Goal: Task Accomplishment & Management: Manage account settings

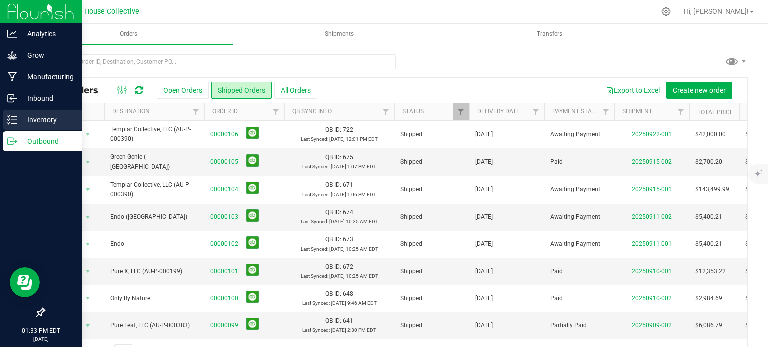
click at [20, 115] on p "Inventory" at bounding box center [47, 120] width 60 height 12
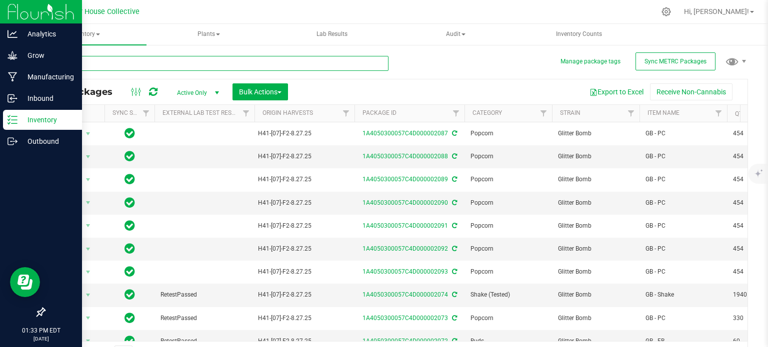
click at [119, 62] on input "text" at bounding box center [216, 63] width 344 height 15
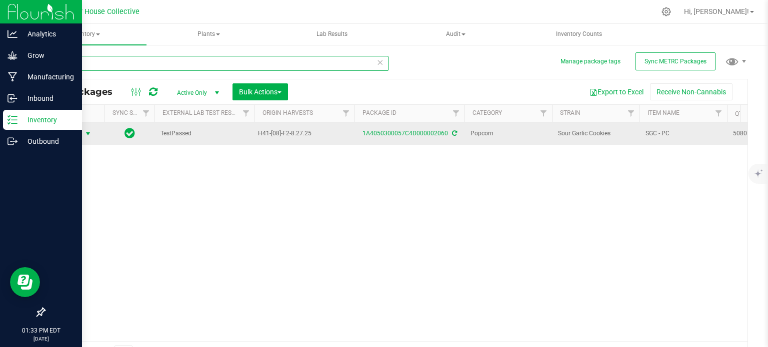
type input "2060"
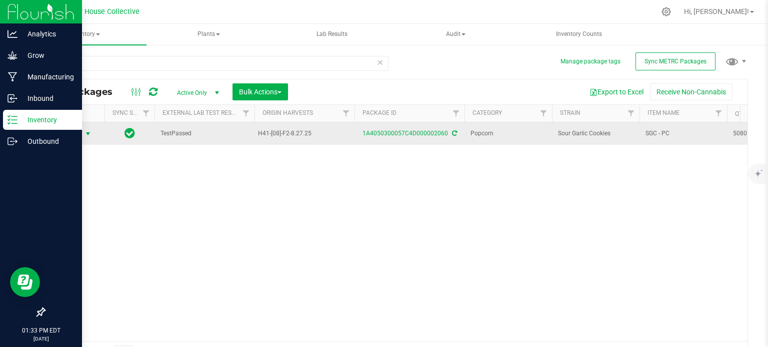
click at [87, 135] on span "select" at bounding box center [88, 134] width 8 height 8
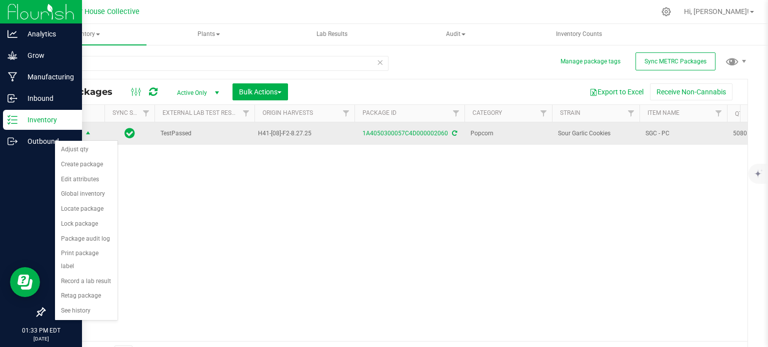
click at [87, 135] on span "select" at bounding box center [88, 134] width 8 height 8
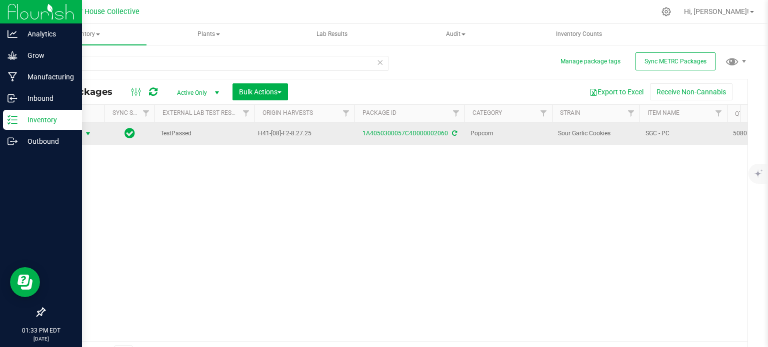
click at [87, 135] on span "select" at bounding box center [88, 134] width 8 height 8
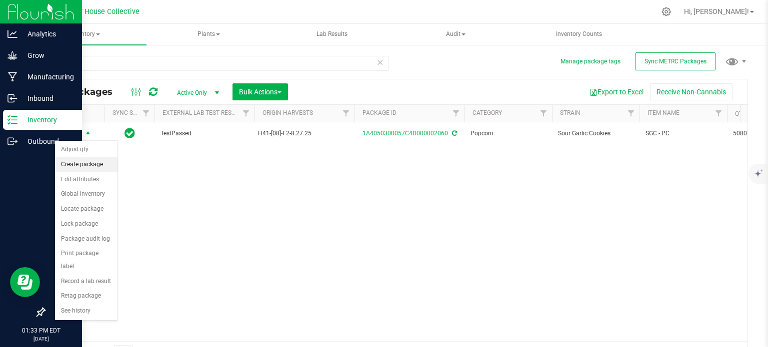
click at [90, 168] on li "Create package" at bounding box center [86, 164] width 62 height 15
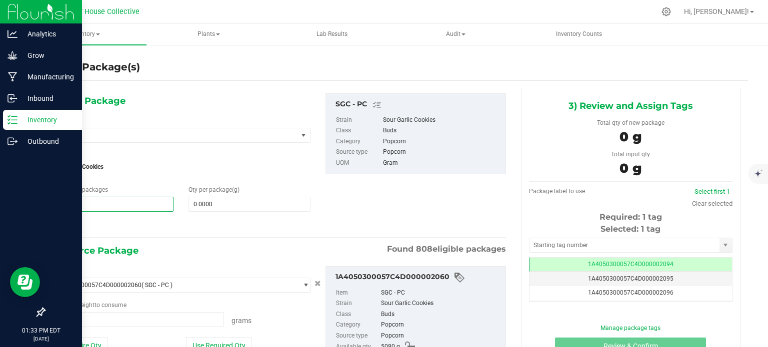
click at [132, 204] on span "1 1" at bounding box center [112, 204] width 122 height 15
type input "11"
click at [237, 205] on span at bounding box center [249, 204] width 122 height 15
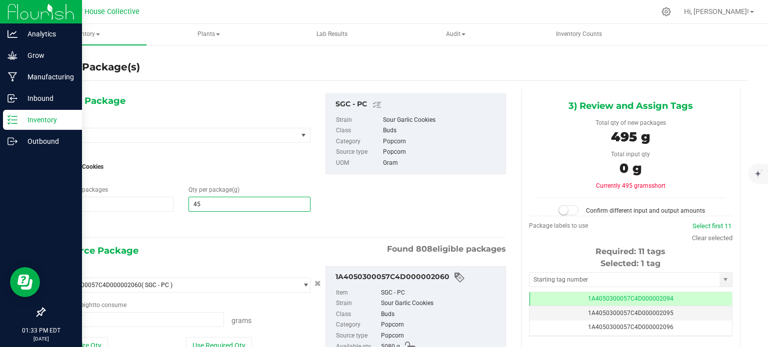
type input "454"
type input "454.0000"
click at [125, 313] on span at bounding box center [137, 319] width 172 height 15
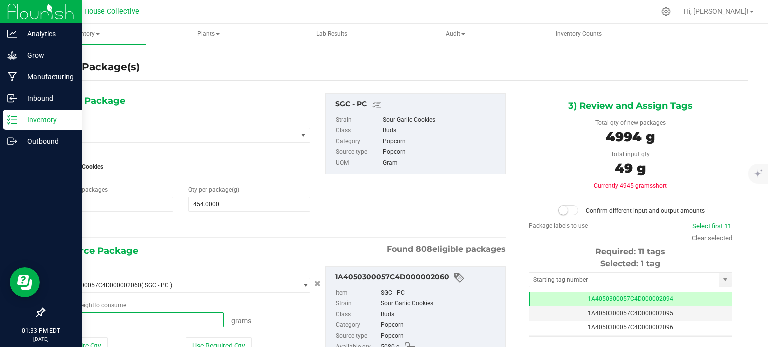
type input "4994"
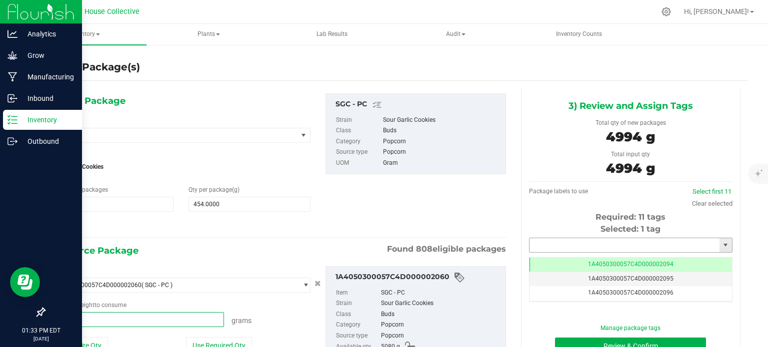
type input "4994.0000 g"
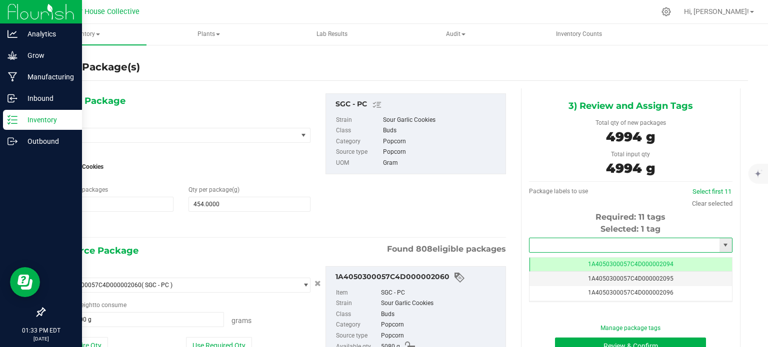
click at [589, 245] on input "text" at bounding box center [624, 245] width 190 height 14
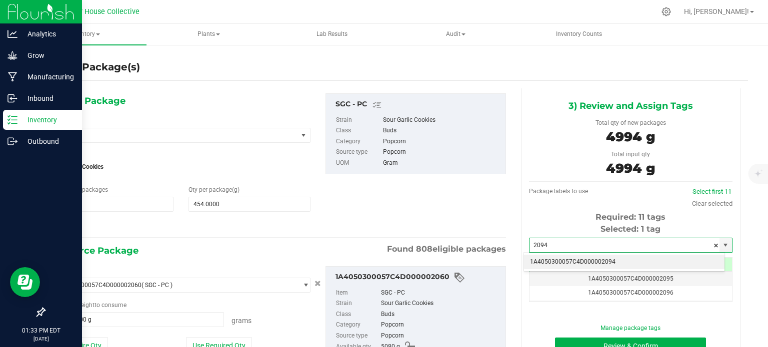
click at [590, 258] on li "1A4050300057C4D000002094" at bounding box center [624, 262] width 200 height 15
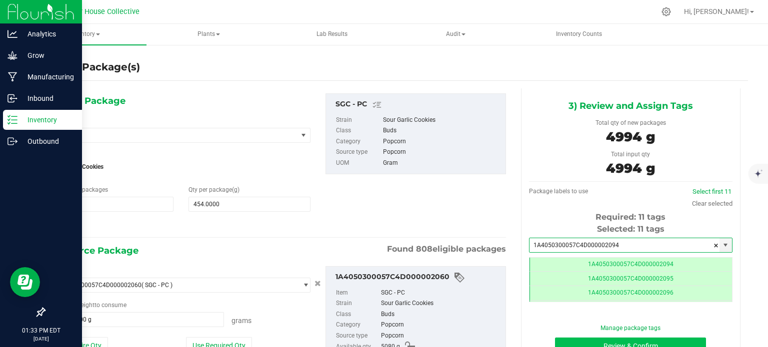
type input "1A4050300057C4D000002094"
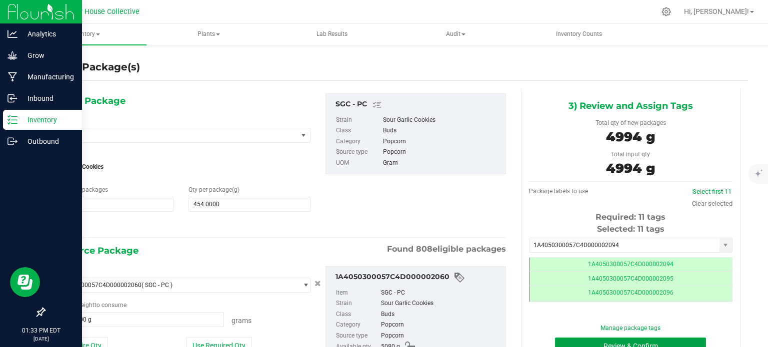
click at [586, 341] on button "Review & Confirm" at bounding box center [630, 346] width 151 height 17
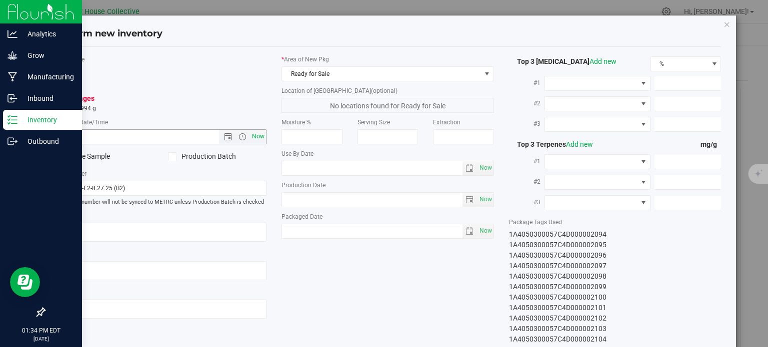
click at [254, 134] on span "Now" at bounding box center [258, 136] width 17 height 14
type input "[DATE] 1:34 PM"
click at [479, 228] on span "Now" at bounding box center [485, 231] width 17 height 14
type input "[DATE]"
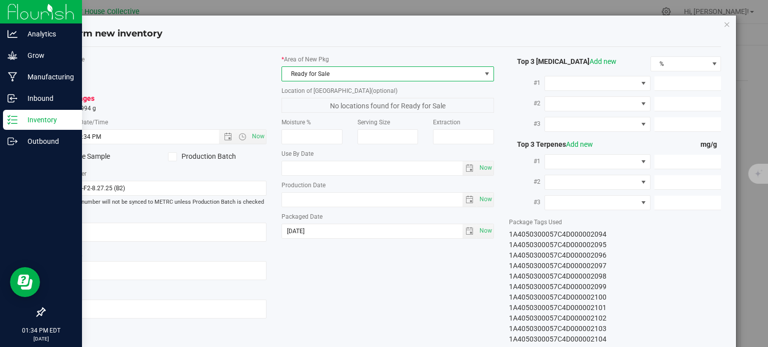
click at [440, 68] on span "Ready for Sale" at bounding box center [381, 74] width 199 height 14
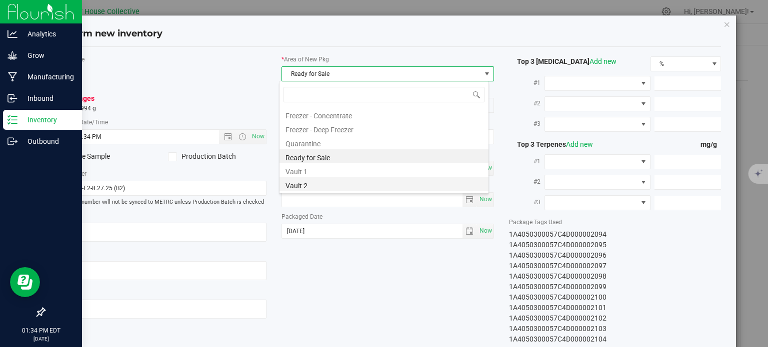
click at [346, 184] on li "Vault 2" at bounding box center [383, 184] width 209 height 14
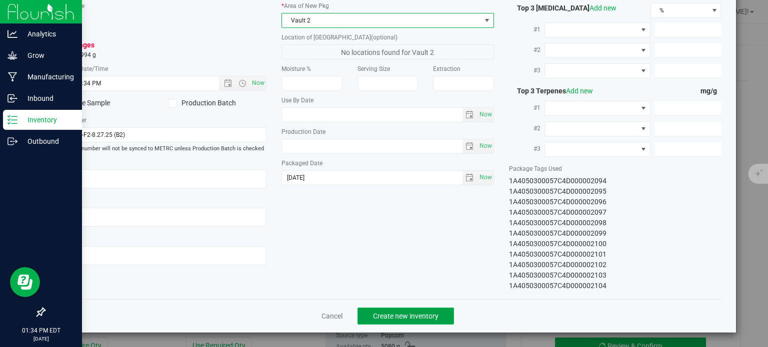
click at [399, 314] on span "Create new inventory" at bounding box center [405, 316] width 65 height 8
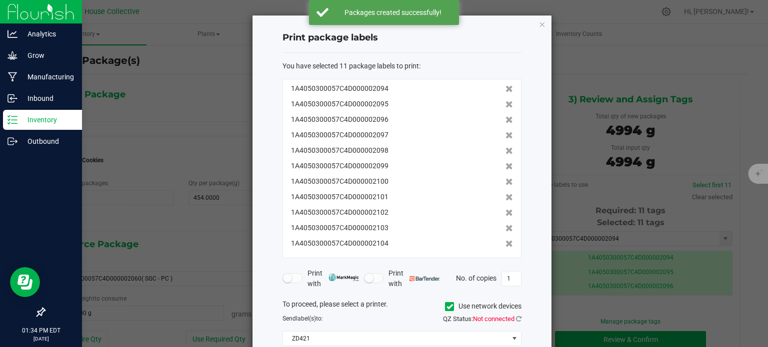
click at [517, 323] on div "QZ Status: Not connected" at bounding box center [465, 319] width 127 height 10
click at [518, 321] on icon at bounding box center [518, 319] width 5 height 6
click at [510, 277] on input "1" at bounding box center [511, 279] width 19 height 14
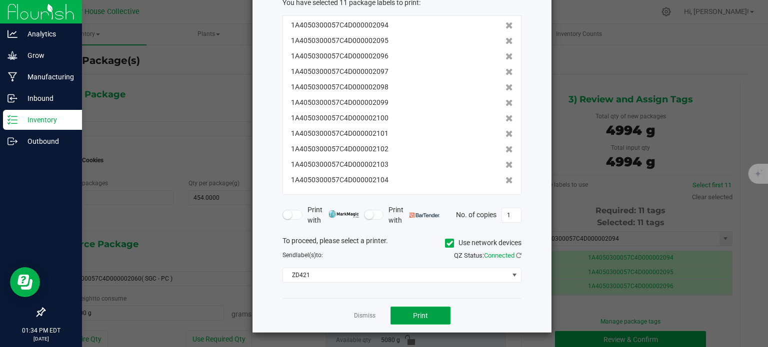
click at [434, 309] on button "Print" at bounding box center [420, 316] width 60 height 18
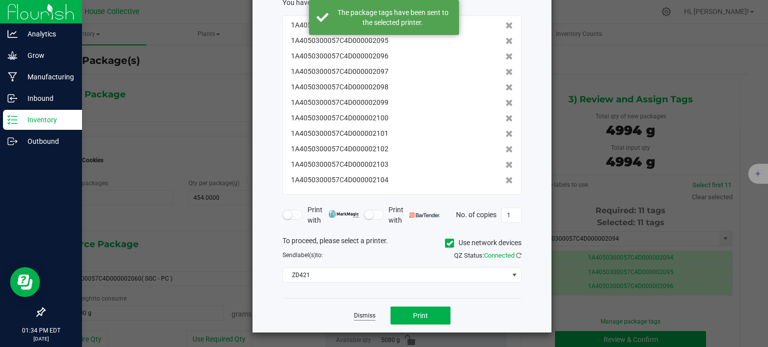
click at [370, 315] on link "Dismiss" at bounding box center [364, 316] width 21 height 8
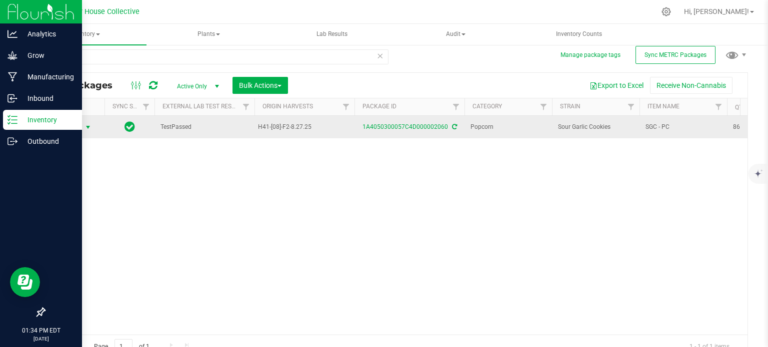
click at [89, 124] on span "select" at bounding box center [88, 127] width 8 height 8
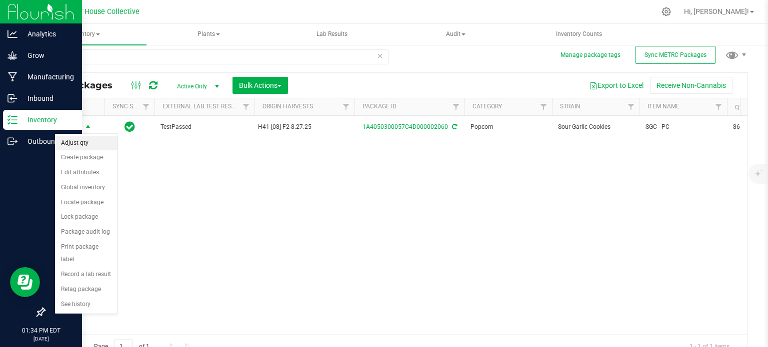
click at [93, 140] on li "Adjust qty" at bounding box center [86, 143] width 62 height 15
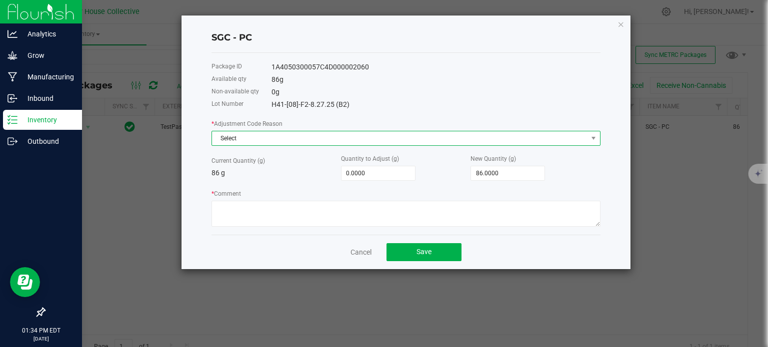
click at [294, 139] on span "Select" at bounding box center [399, 138] width 375 height 14
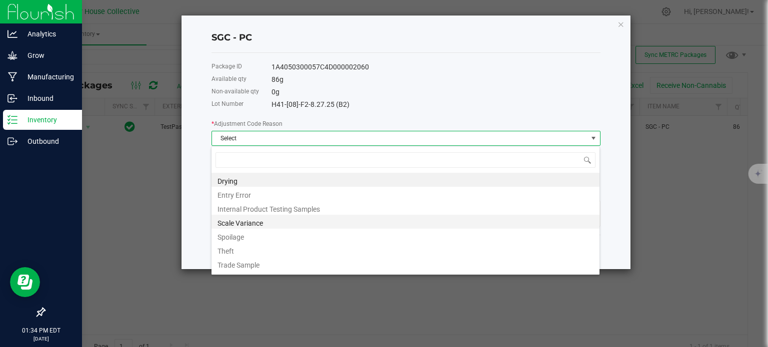
click at [265, 218] on li "Scale Variance" at bounding box center [405, 222] width 388 height 14
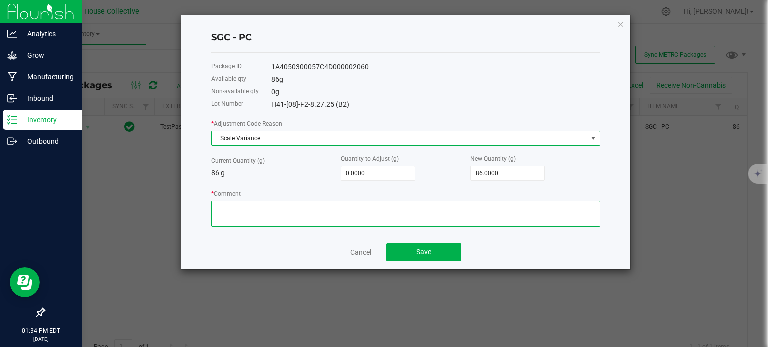
click at [267, 221] on textarea "* Comment" at bounding box center [405, 214] width 389 height 26
type textarea "Scale Variance"
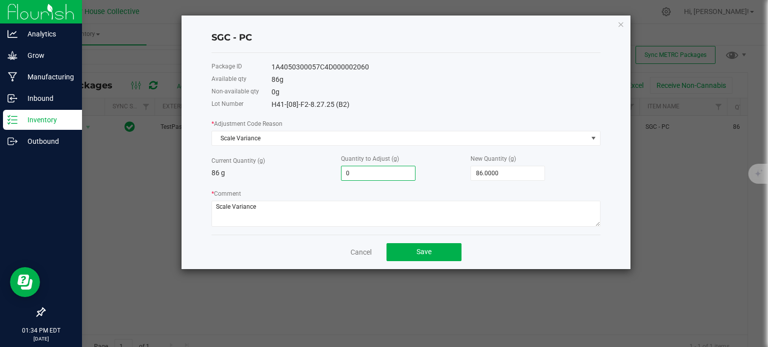
click at [368, 175] on input "0" at bounding box center [377, 173] width 73 height 14
type input "-1"
type input "85.0000"
type input "-15"
type input "71.0000"
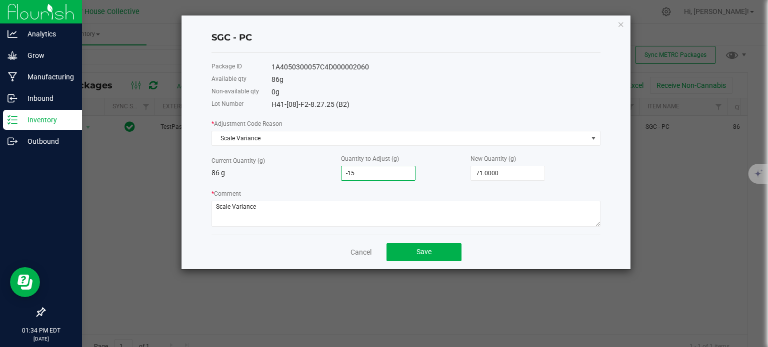
type input "-15.0000"
click at [380, 190] on div "* Comment" at bounding box center [405, 207] width 389 height 38
click at [422, 249] on span "Save" at bounding box center [423, 252] width 15 height 8
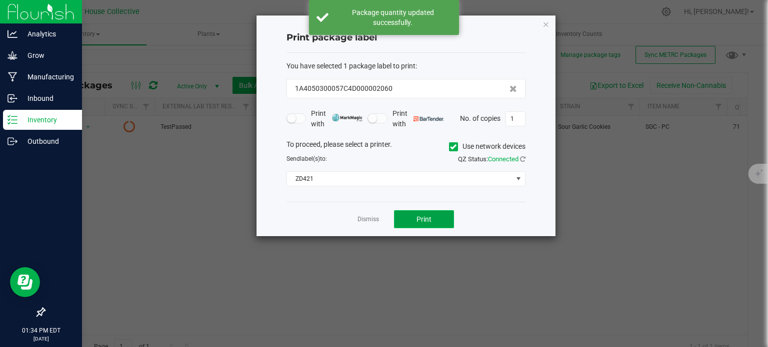
click at [423, 213] on button "Print" at bounding box center [424, 219] width 60 height 18
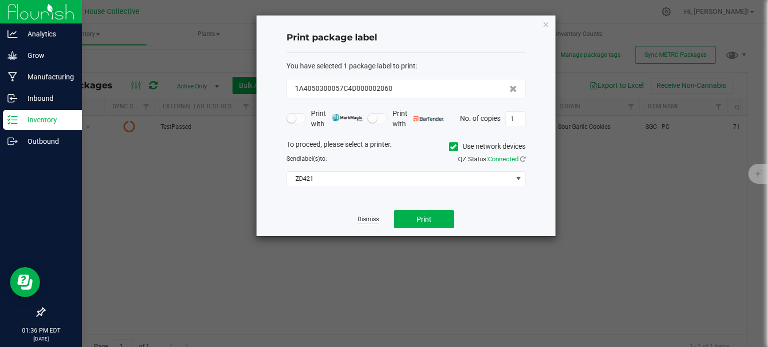
click at [360, 223] on link "Dismiss" at bounding box center [367, 219] width 21 height 8
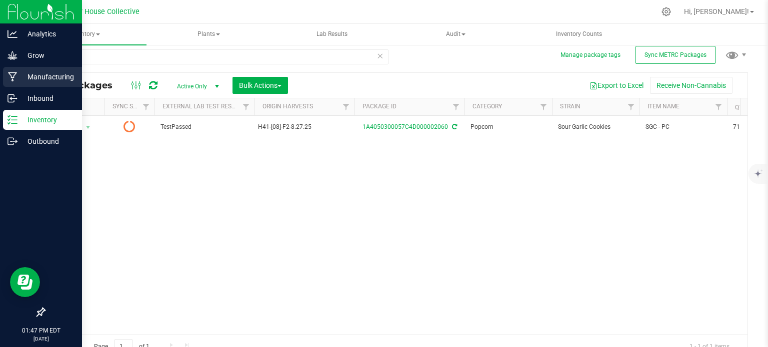
click at [46, 76] on p "Manufacturing" at bounding box center [47, 77] width 60 height 12
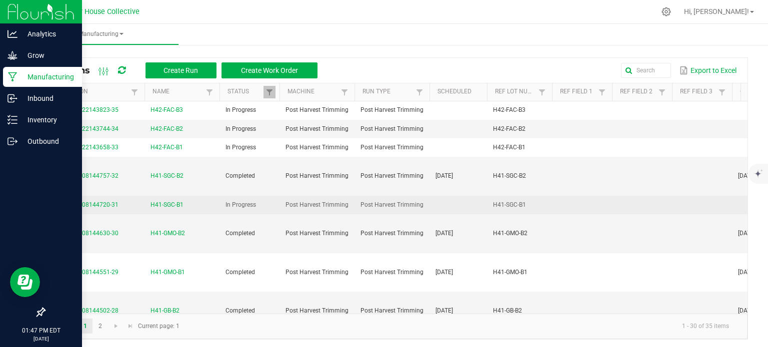
click at [180, 203] on span "H41-SGC-B1" at bounding box center [166, 204] width 33 height 9
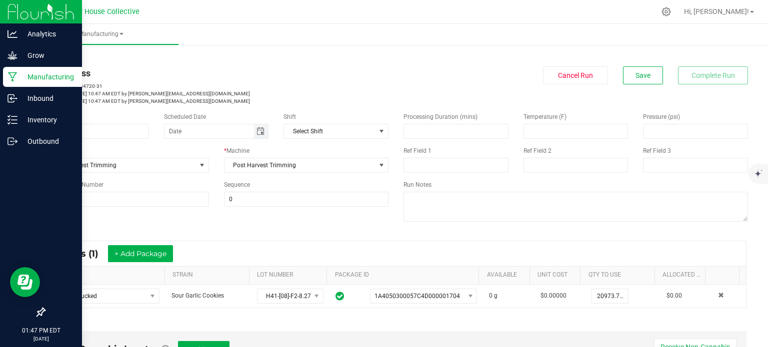
click at [256, 133] on span "Toggle calendar" at bounding box center [260, 131] width 8 height 8
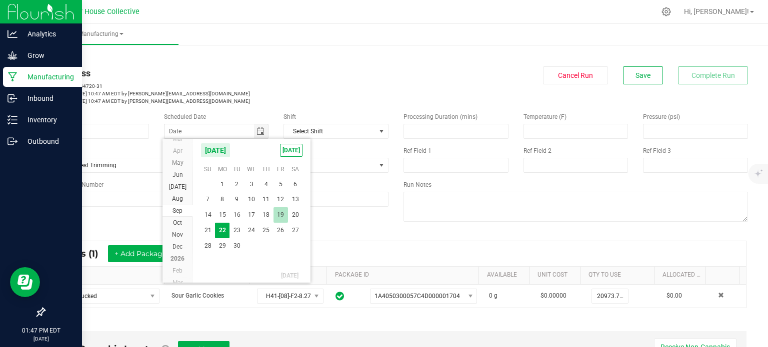
click at [278, 214] on span "19" at bounding box center [280, 214] width 14 height 15
type input "[DATE]"
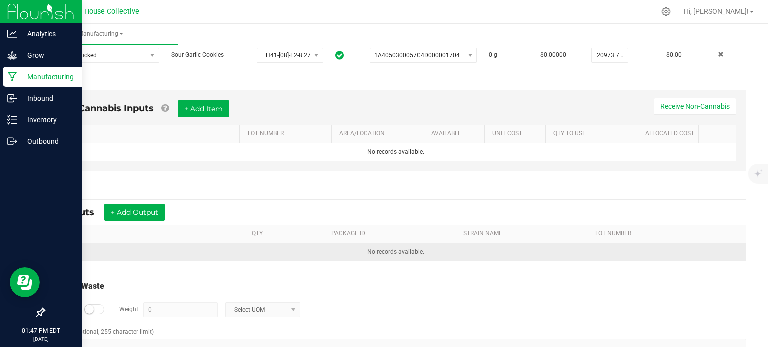
scroll to position [266, 0]
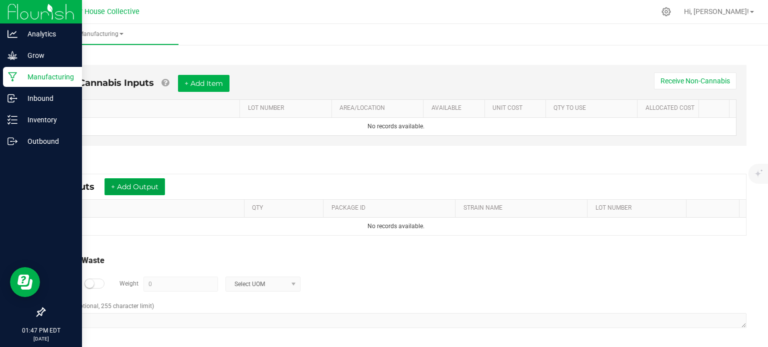
click at [150, 183] on button "+ Add Output" at bounding box center [134, 186] width 60 height 17
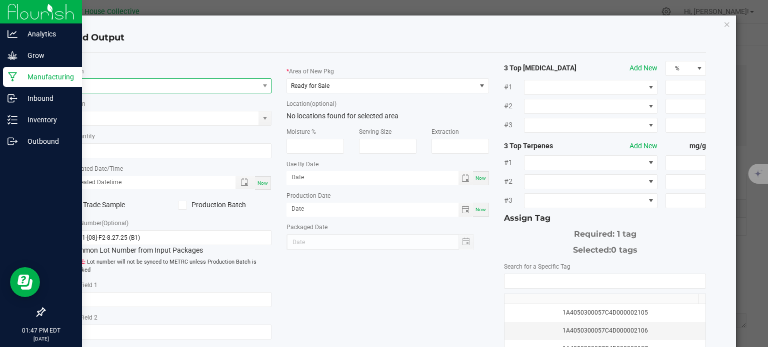
click at [160, 80] on span "NO DATA FOUND" at bounding box center [164, 86] width 189 height 14
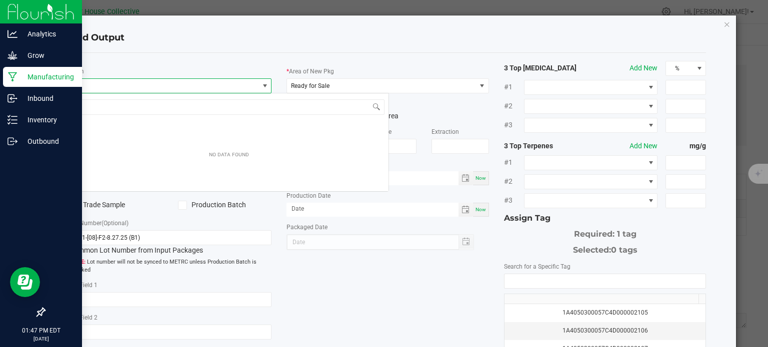
scroll to position [14, 200]
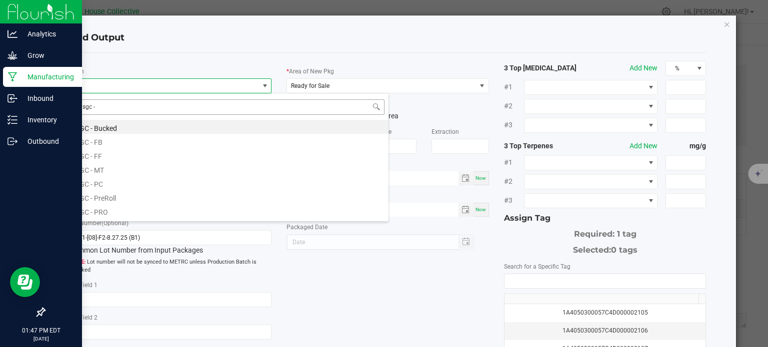
type input "sgc - f"
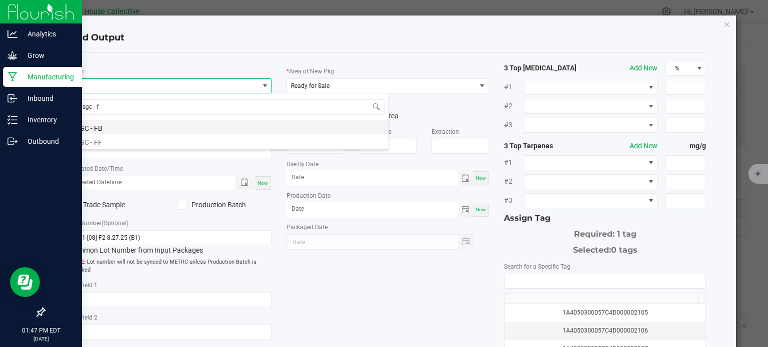
click at [111, 128] on li "SGC - FB" at bounding box center [228, 127] width 319 height 14
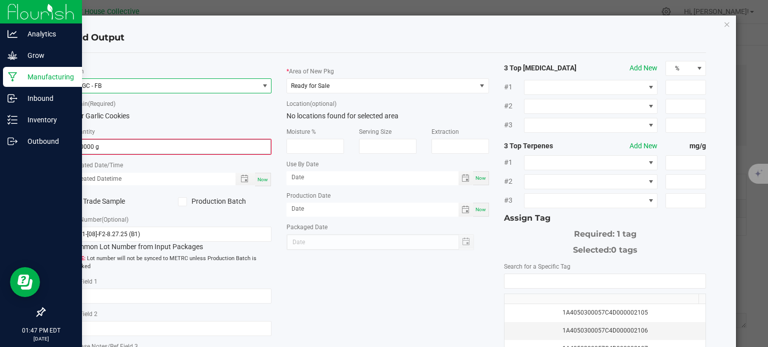
click at [109, 145] on input "0.0000 g" at bounding box center [170, 147] width 200 height 14
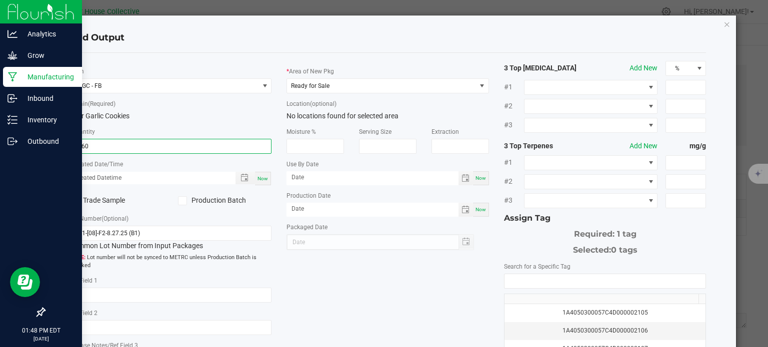
type input "4760.0000 g"
click at [266, 176] on div "Now" at bounding box center [263, 178] width 16 height 13
type input "[DATE] 1:48 PM"
type input "[DATE]"
click at [369, 88] on span "Ready for Sale" at bounding box center [381, 86] width 189 height 14
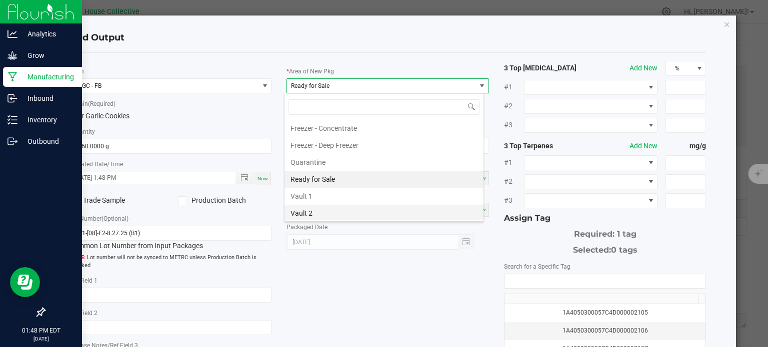
click at [318, 216] on li "Vault 2" at bounding box center [383, 213] width 199 height 17
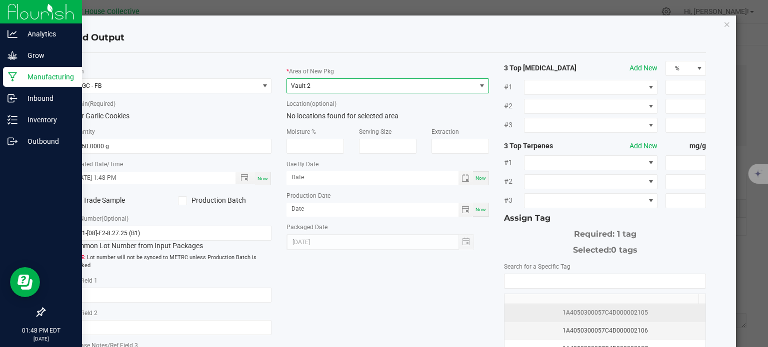
click at [549, 311] on div "1A4050300057C4D000002105" at bounding box center [604, 312] width 189 height 9
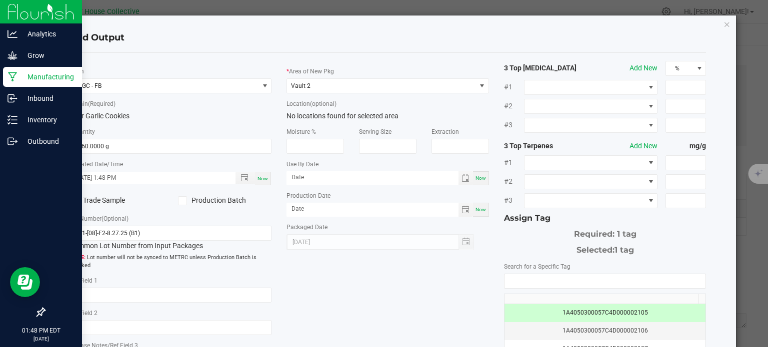
scroll to position [128, 0]
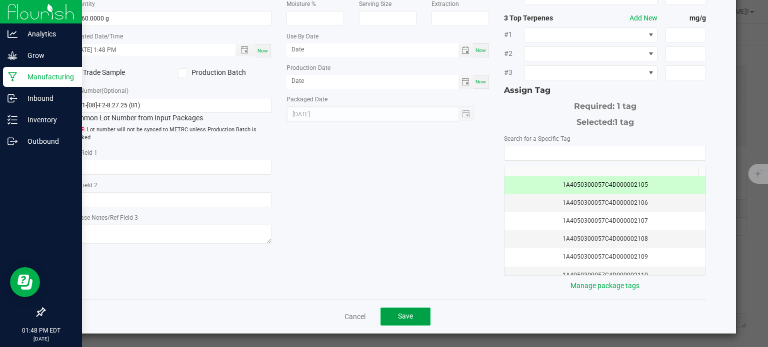
click at [412, 311] on button "Save" at bounding box center [405, 317] width 50 height 18
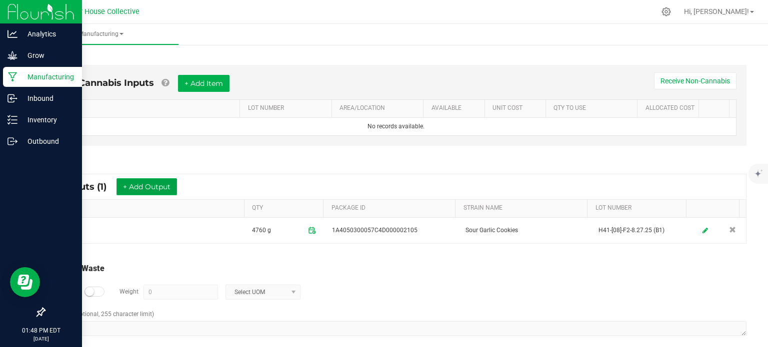
click at [175, 187] on button "+ Add Output" at bounding box center [146, 186] width 60 height 17
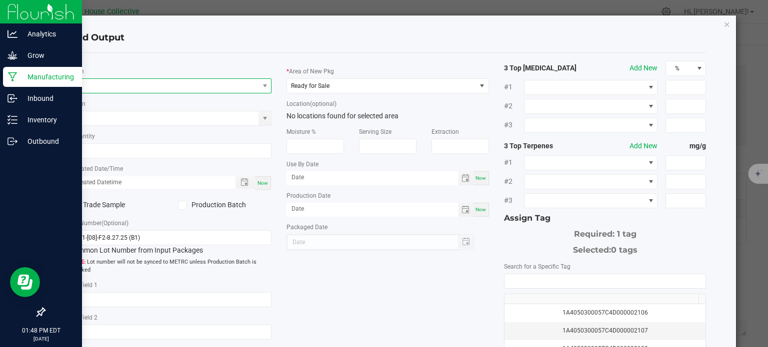
click at [198, 84] on span "NO DATA FOUND" at bounding box center [164, 86] width 189 height 14
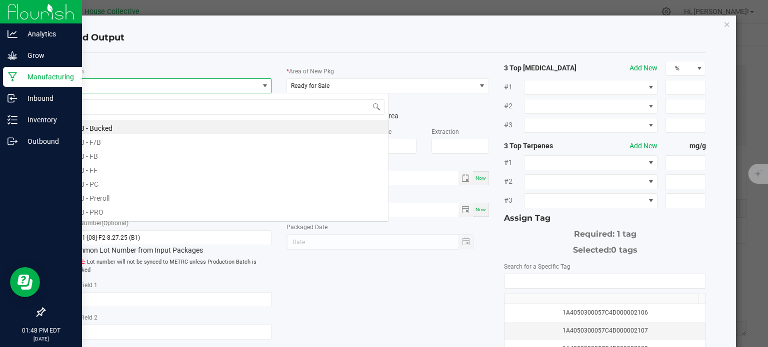
scroll to position [14, 200]
type input "sgc - p"
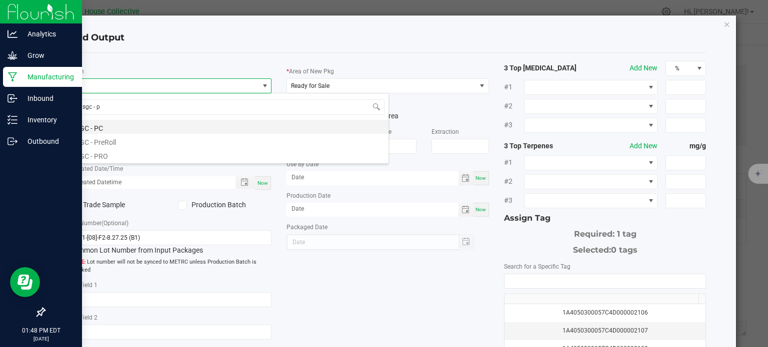
click at [152, 126] on li "SGC - PC" at bounding box center [228, 127] width 319 height 14
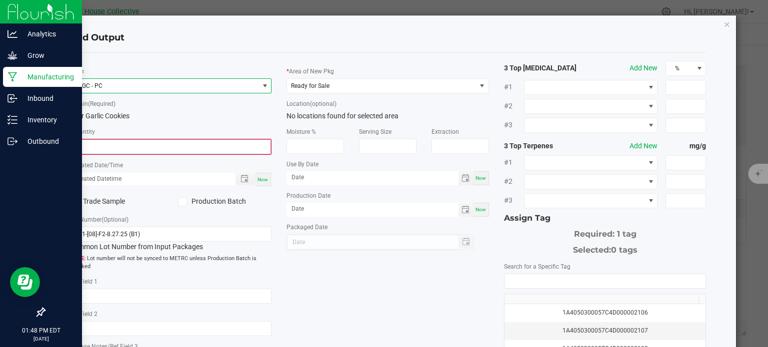
click at [162, 143] on input "0" at bounding box center [170, 147] width 200 height 14
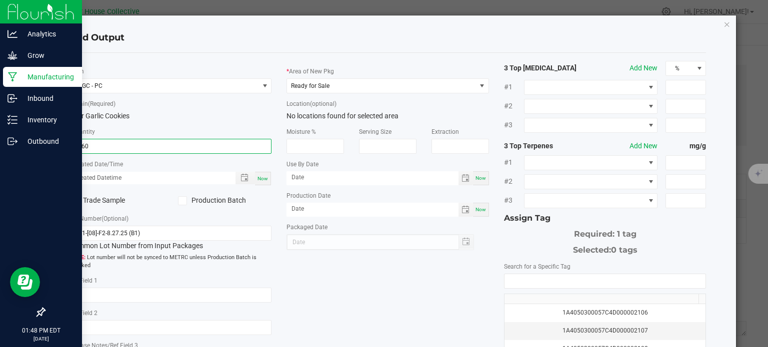
type input "8960.0000 g"
click at [266, 182] on div "Now" at bounding box center [263, 178] width 16 height 13
type input "[DATE] 1:48 PM"
type input "[DATE]"
click at [381, 81] on span "Ready for Sale" at bounding box center [381, 86] width 189 height 14
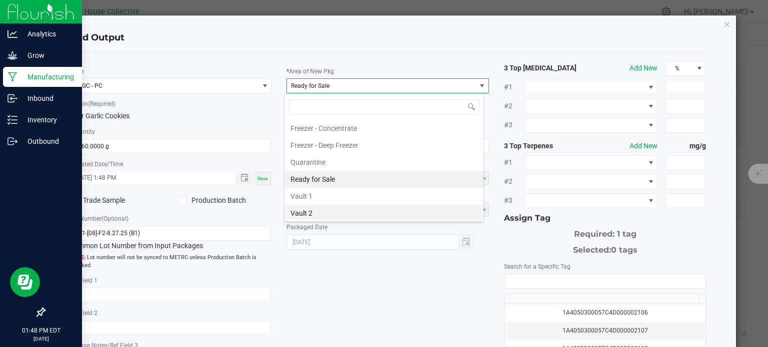
click at [327, 205] on li "Vault 2" at bounding box center [383, 213] width 199 height 17
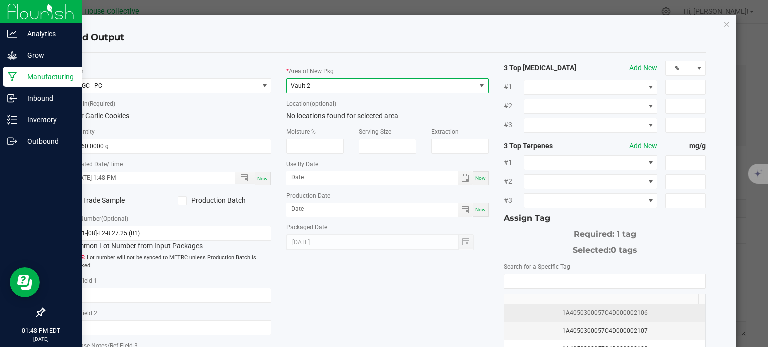
click at [534, 308] on div "1A4050300057C4D000002106" at bounding box center [604, 312] width 189 height 9
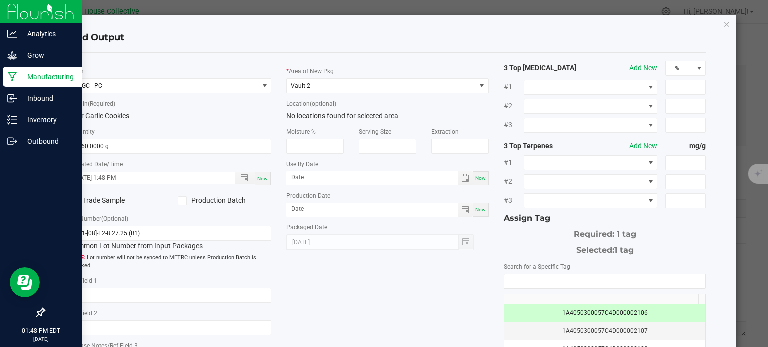
scroll to position [128, 0]
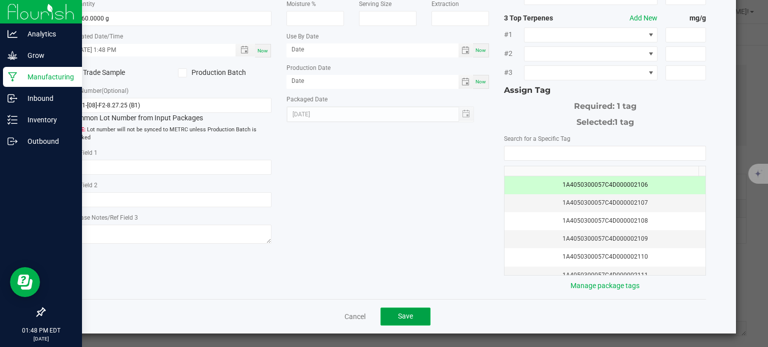
click at [419, 311] on button "Save" at bounding box center [405, 317] width 50 height 18
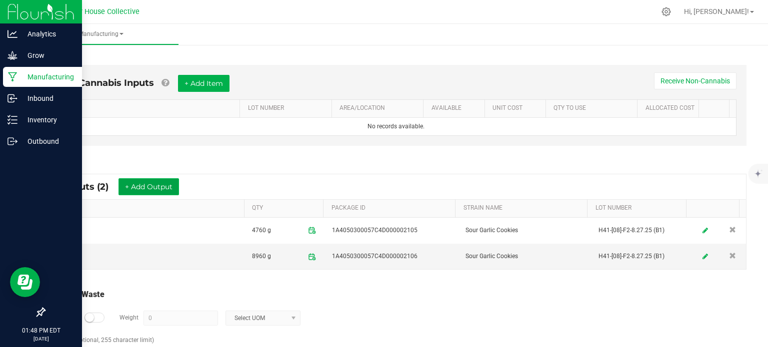
click at [173, 181] on button "+ Add Output" at bounding box center [148, 186] width 60 height 17
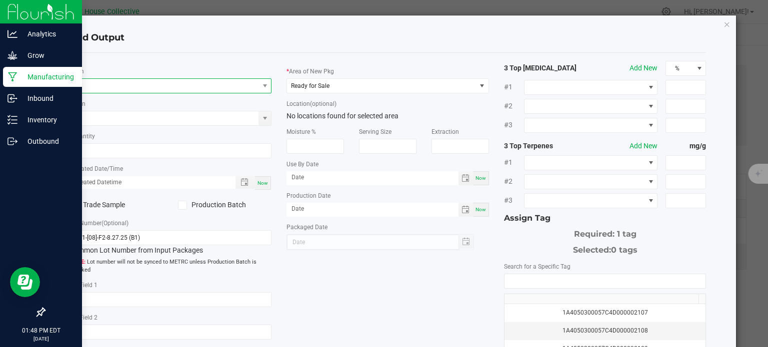
click at [147, 85] on span "NO DATA FOUND" at bounding box center [164, 86] width 189 height 14
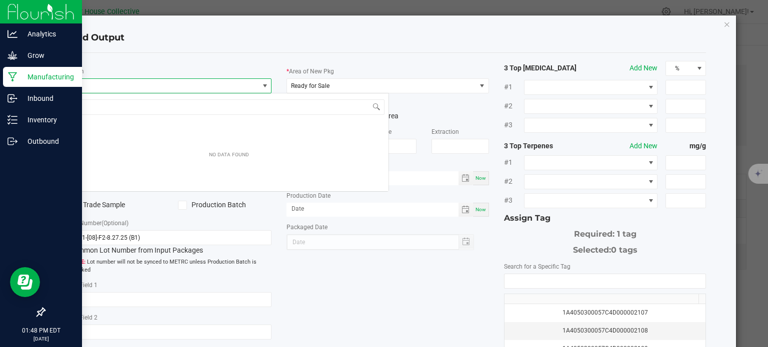
scroll to position [14, 200]
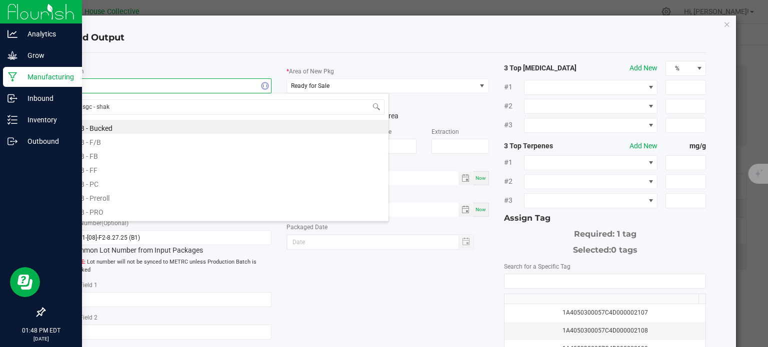
type input "sgc - shake"
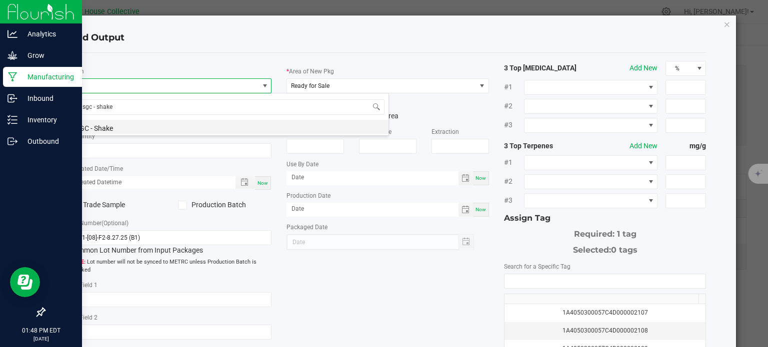
click at [137, 129] on li "SGC - Shake" at bounding box center [228, 127] width 319 height 14
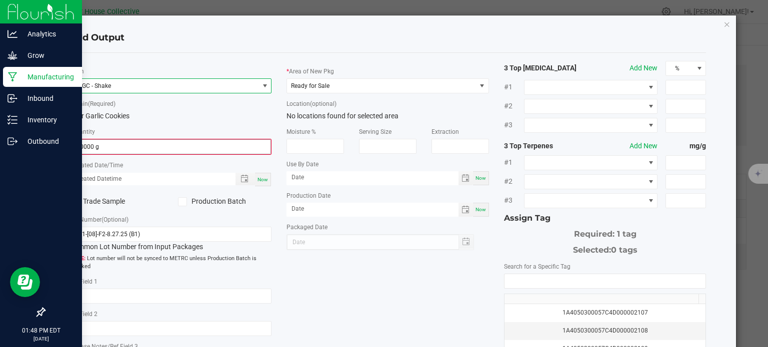
click at [134, 146] on input "0.0000 g" at bounding box center [170, 147] width 200 height 14
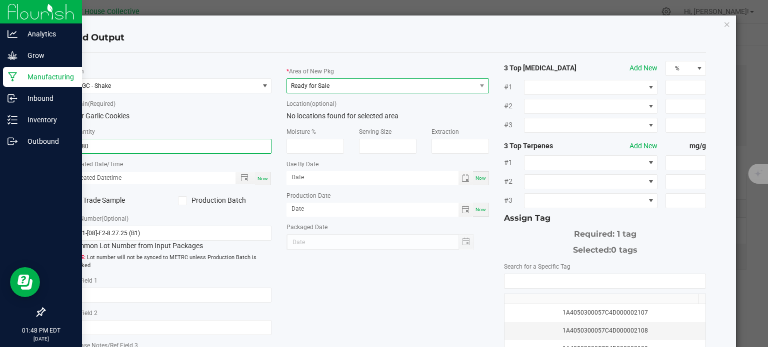
click at [311, 83] on span "Ready for Sale" at bounding box center [310, 85] width 38 height 7
type input "6880.0000 g"
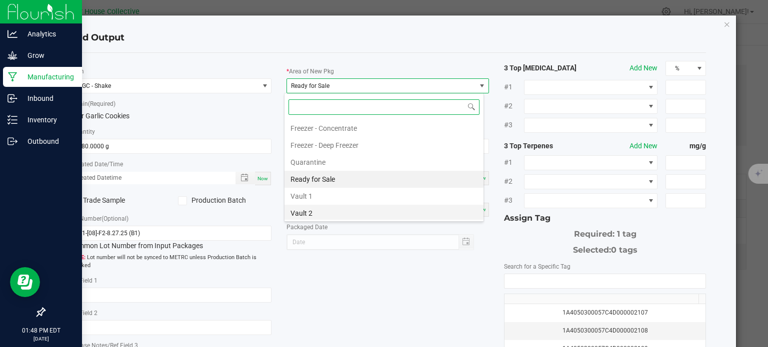
click at [309, 209] on li "Vault 2" at bounding box center [383, 213] width 199 height 17
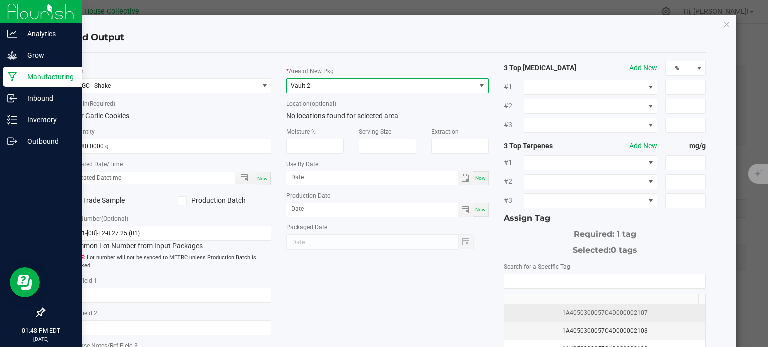
click at [572, 308] on div "1A4050300057C4D000002107" at bounding box center [604, 312] width 189 height 9
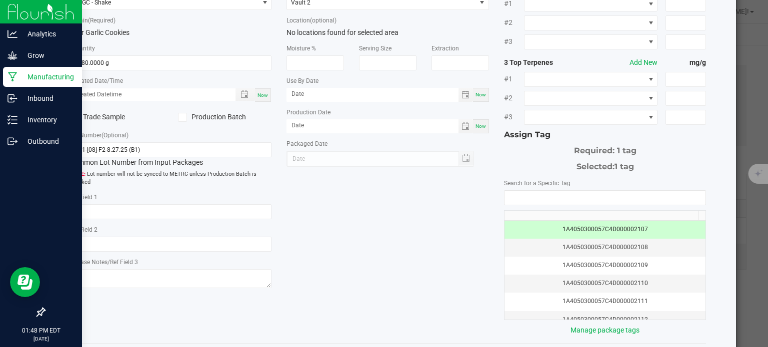
scroll to position [113, 0]
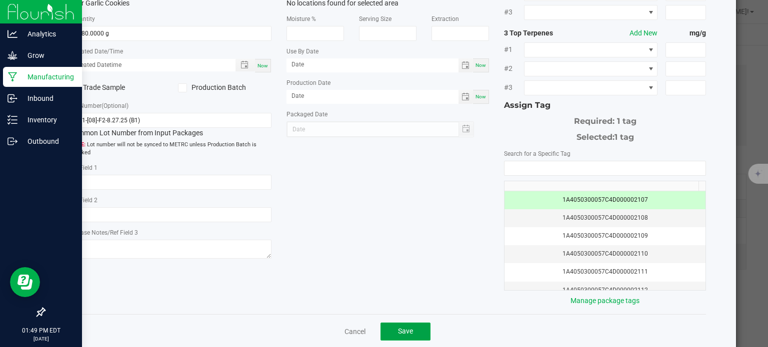
click at [405, 323] on button "Save" at bounding box center [405, 332] width 50 height 18
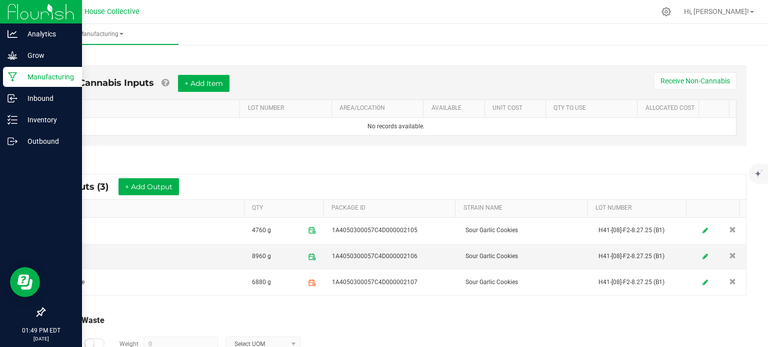
click at [405, 321] on div "Total Run Waste" at bounding box center [395, 321] width 701 height 12
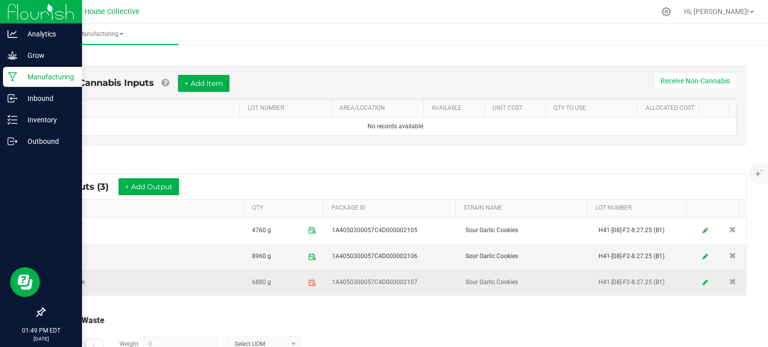
click at [276, 279] on span "6880 g" at bounding box center [286, 283] width 68 height 16
click at [702, 281] on icon at bounding box center [705, 282] width 6 height 7
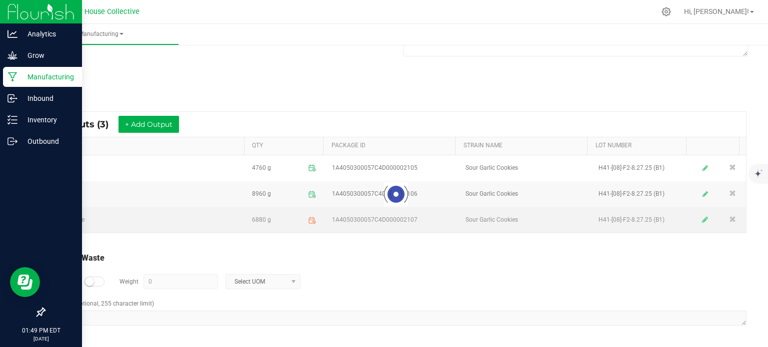
scroll to position [164, 0]
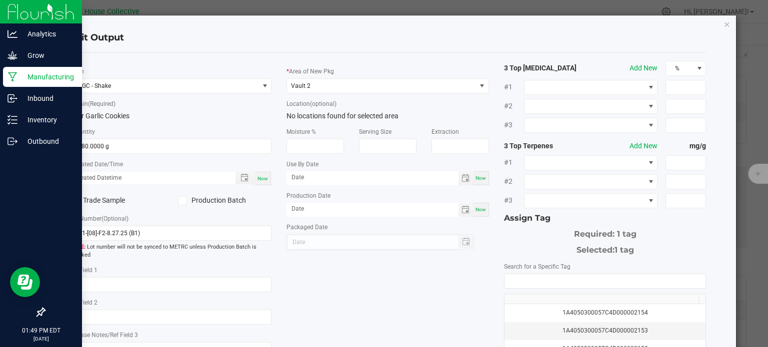
click at [260, 180] on span "Now" at bounding box center [262, 178] width 10 height 5
type input "[DATE] 1:49 PM"
type input "[DATE]"
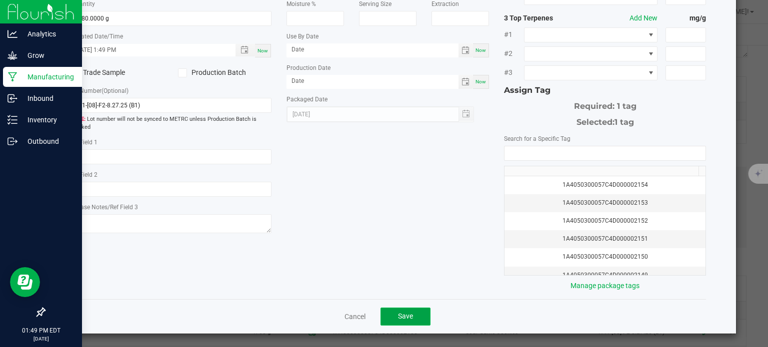
click at [423, 313] on button "Save" at bounding box center [405, 317] width 50 height 18
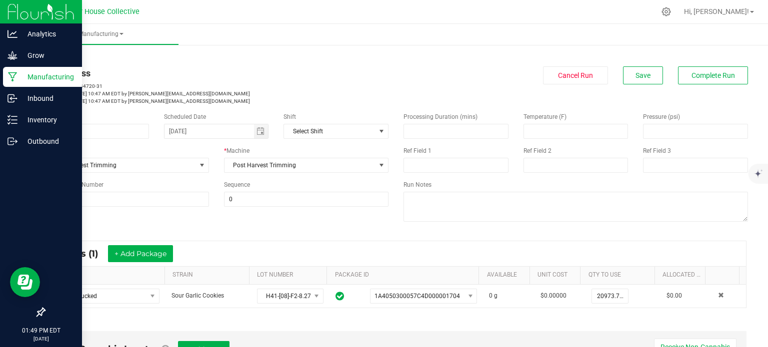
scroll to position [26, 0]
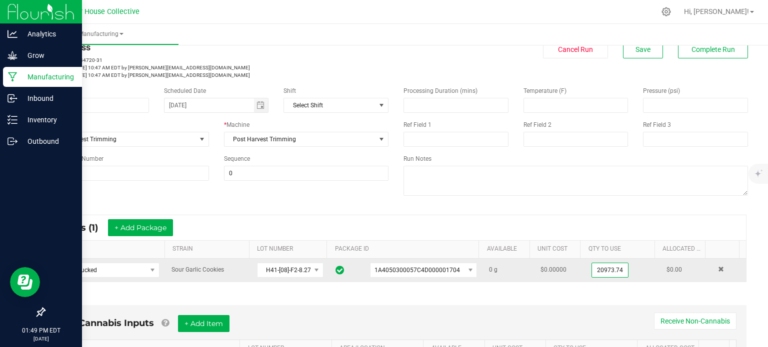
click at [600, 271] on input "20973.74" at bounding box center [610, 270] width 36 height 14
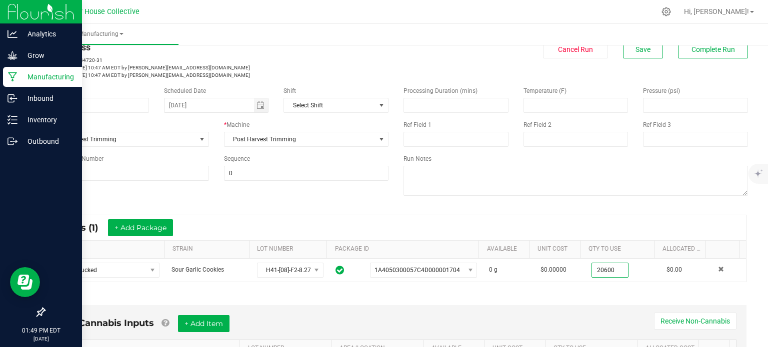
type input "20600.0000 g"
click at [524, 300] on div "Non-Cannabis Inputs + Add Item Receive Non-Cannabis ITEM LOT NUMBER AREA/LOCATI…" at bounding box center [395, 348] width 719 height 114
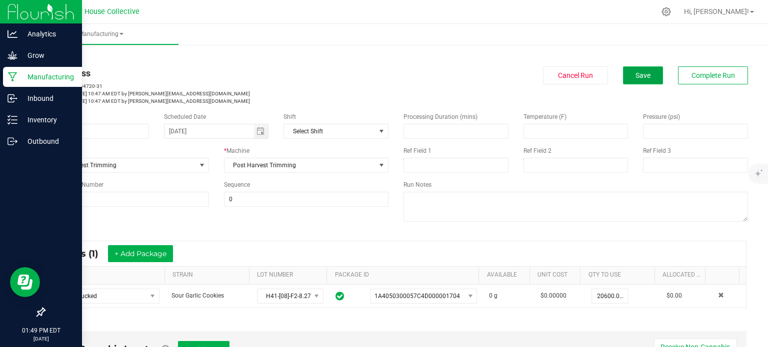
click at [640, 70] on button "Save" at bounding box center [643, 75] width 40 height 18
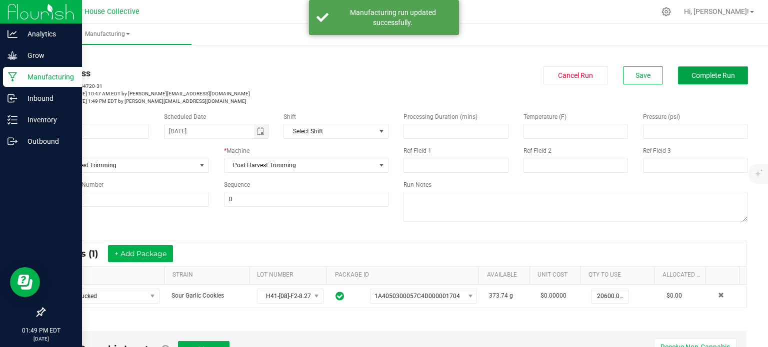
click at [694, 73] on span "Complete Run" at bounding box center [712, 75] width 43 height 8
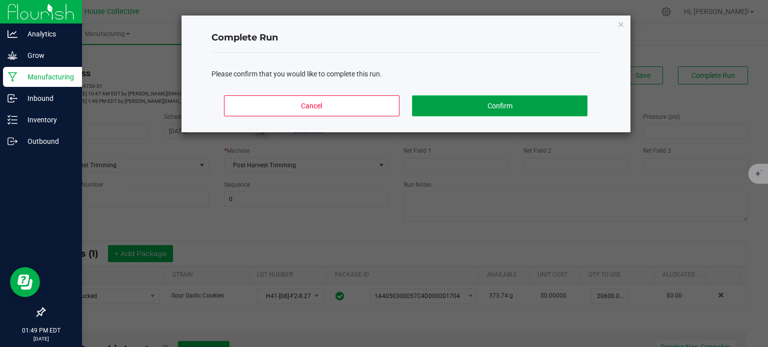
click at [549, 97] on button "Confirm" at bounding box center [499, 105] width 175 height 21
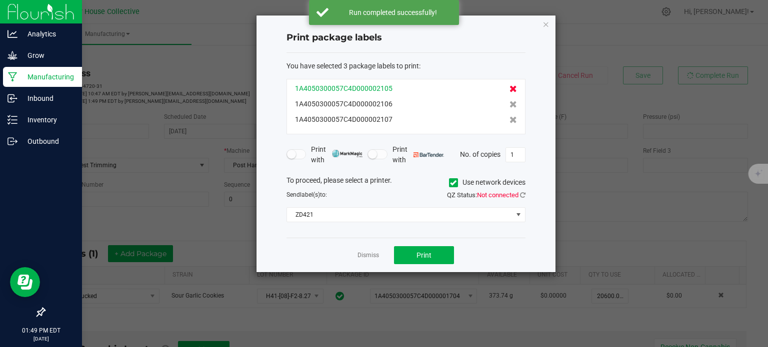
click at [509, 89] on icon at bounding box center [512, 88] width 7 height 7
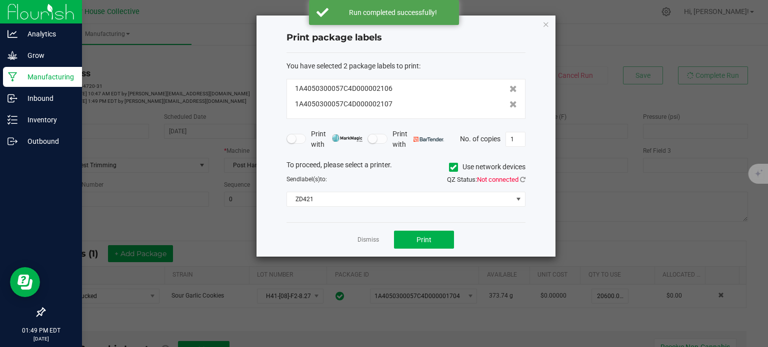
click at [509, 89] on icon at bounding box center [512, 88] width 7 height 7
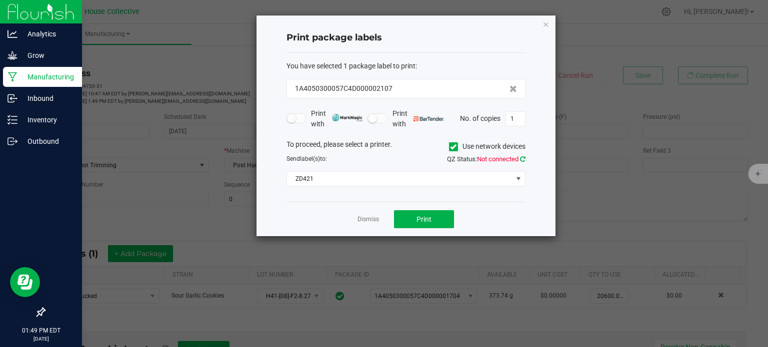
click at [520, 161] on link at bounding box center [522, 158] width 5 height 7
click at [435, 216] on button "Print" at bounding box center [424, 219] width 60 height 18
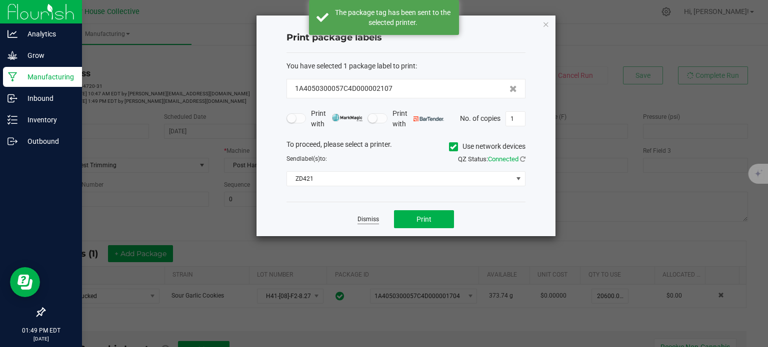
click at [371, 220] on link "Dismiss" at bounding box center [367, 219] width 21 height 8
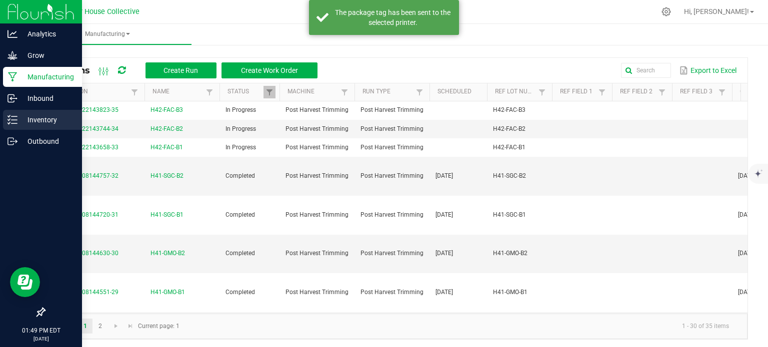
click at [8, 116] on icon at bounding box center [9, 115] width 2 height 1
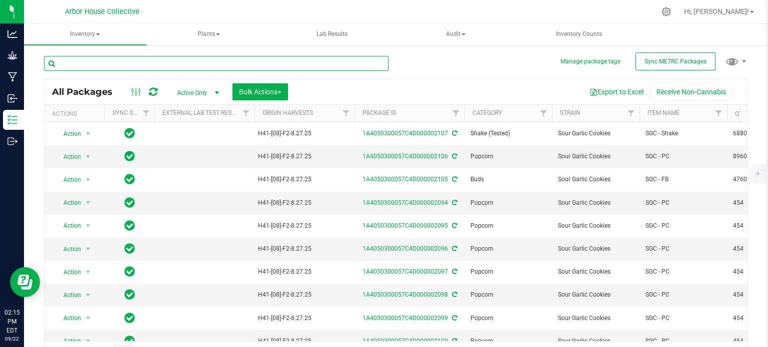
click at [125, 65] on input "text" at bounding box center [216, 63] width 344 height 15
type input "2106"
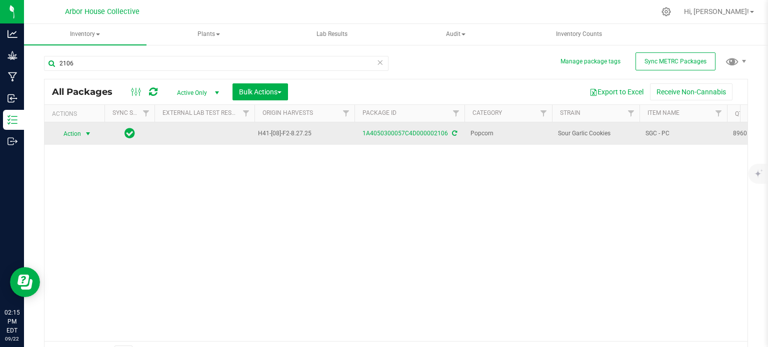
click at [88, 131] on span "select" at bounding box center [88, 134] width 8 height 8
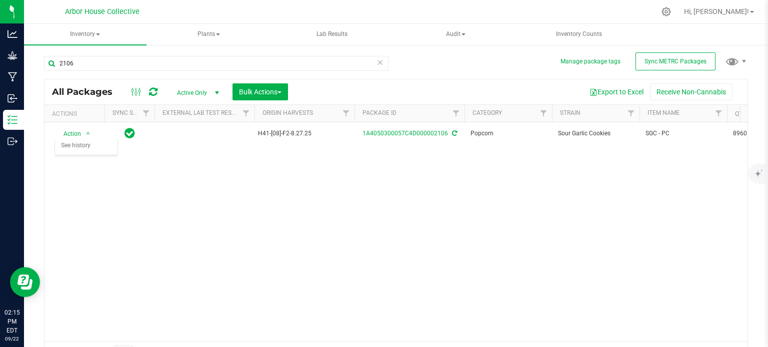
click at [252, 204] on div "Action Action Adjust qty Create package Edit attributes Global inventory Locate…" at bounding box center [395, 231] width 703 height 219
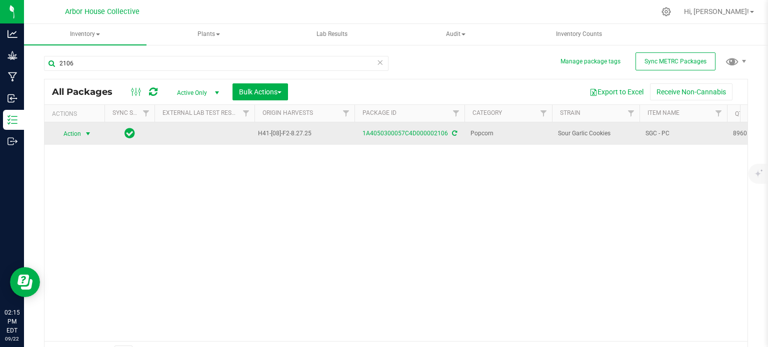
click at [88, 135] on span "select" at bounding box center [88, 134] width 8 height 8
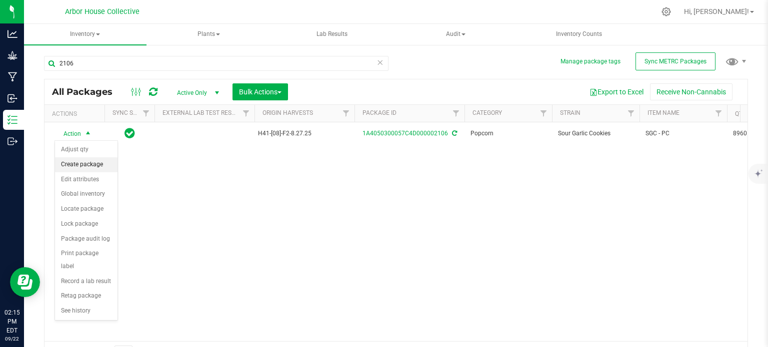
click at [95, 162] on li "Create package" at bounding box center [86, 164] width 62 height 15
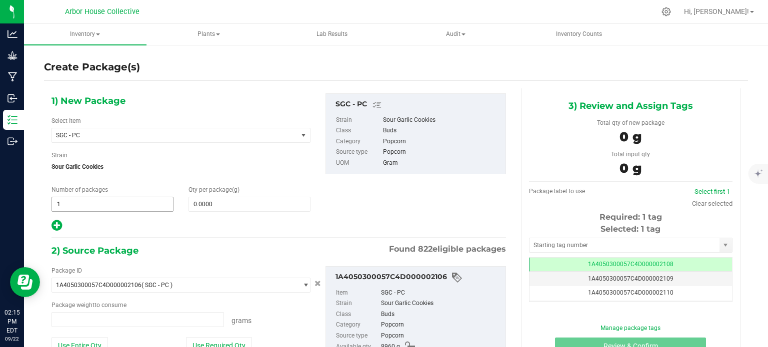
type input "0.0000 g"
click at [89, 203] on span "1 1" at bounding box center [112, 204] width 122 height 15
type input "15"
click at [227, 200] on span at bounding box center [249, 204] width 122 height 15
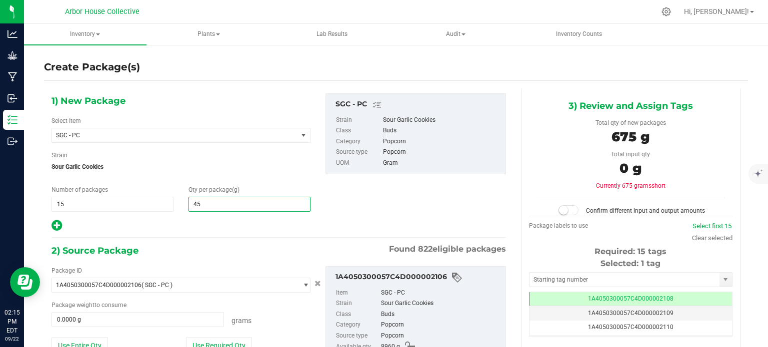
type input "454"
type input "454.0000"
click at [90, 308] on div "Package weight to consume" at bounding box center [180, 305] width 259 height 9
click at [93, 314] on span at bounding box center [137, 319] width 172 height 15
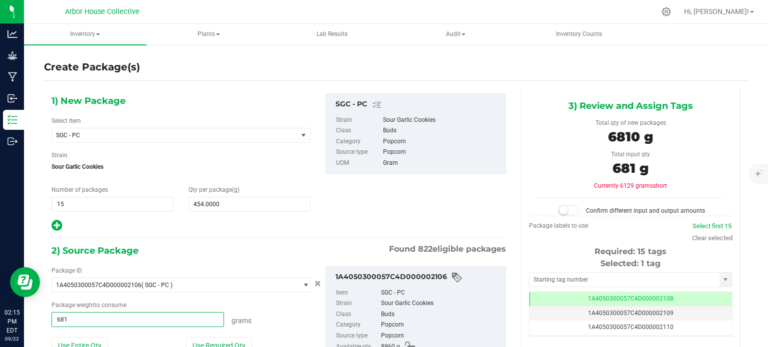
type input "6810"
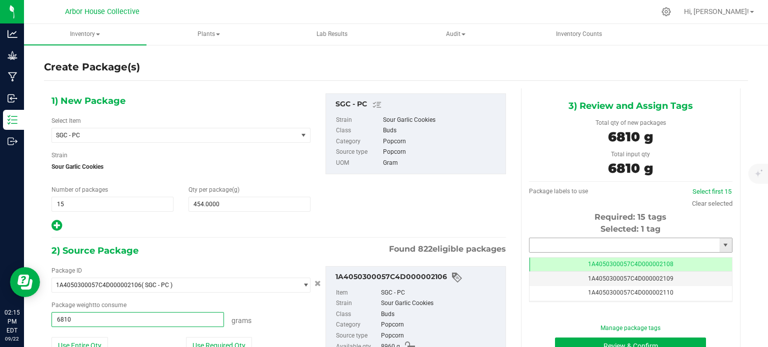
type input "6810.0000 g"
click at [530, 243] on input "text" at bounding box center [624, 245] width 190 height 14
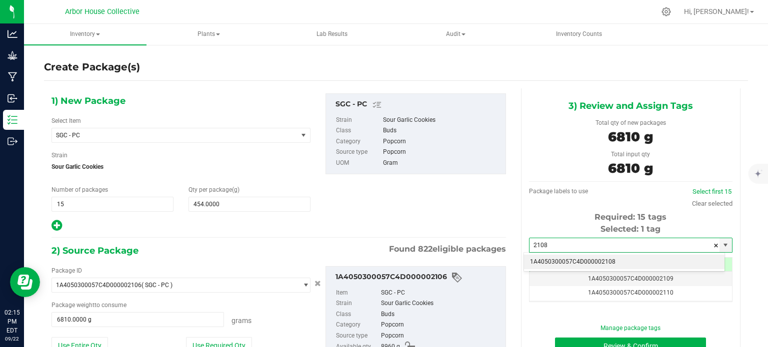
click at [561, 261] on li "1A4050300057C4D000002108" at bounding box center [624, 262] width 200 height 15
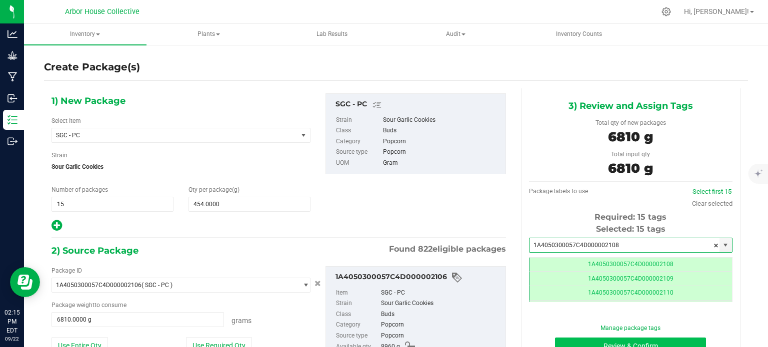
type input "1A4050300057C4D000002108"
click at [558, 343] on button "Review & Confirm" at bounding box center [630, 346] width 151 height 17
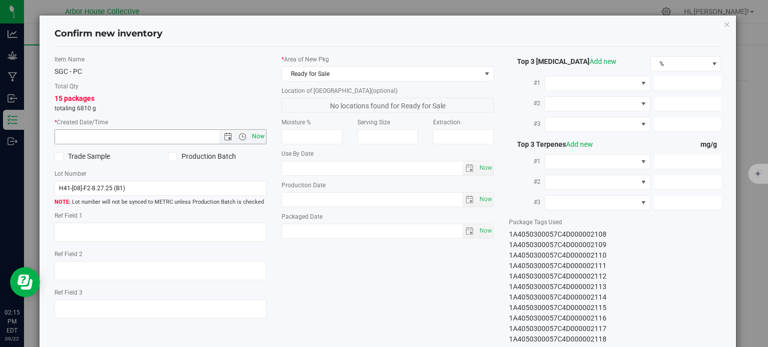
click at [256, 137] on span "Now" at bounding box center [258, 136] width 17 height 14
type input "[DATE] 2:15 PM"
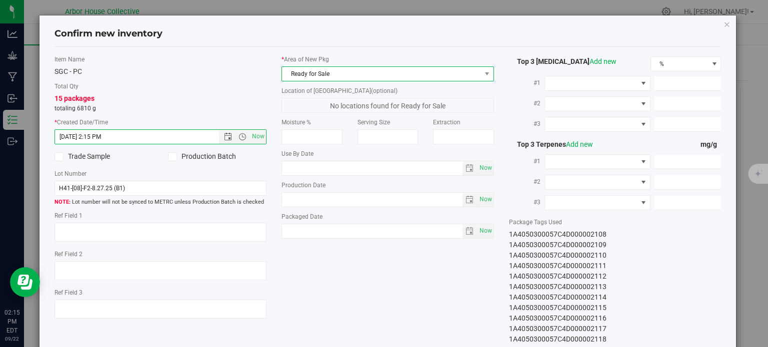
click at [423, 67] on span "Ready for Sale" at bounding box center [381, 74] width 199 height 14
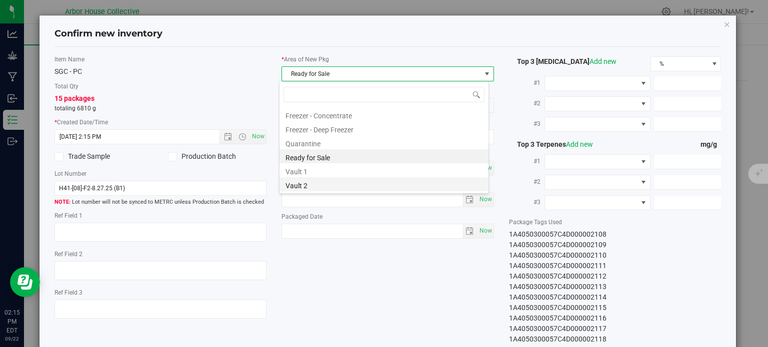
click at [366, 183] on li "Vault 2" at bounding box center [383, 184] width 209 height 14
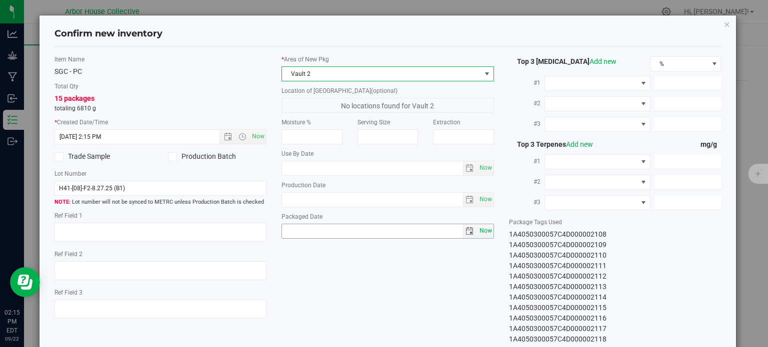
click at [481, 231] on span "Now" at bounding box center [485, 231] width 17 height 14
type input "[DATE]"
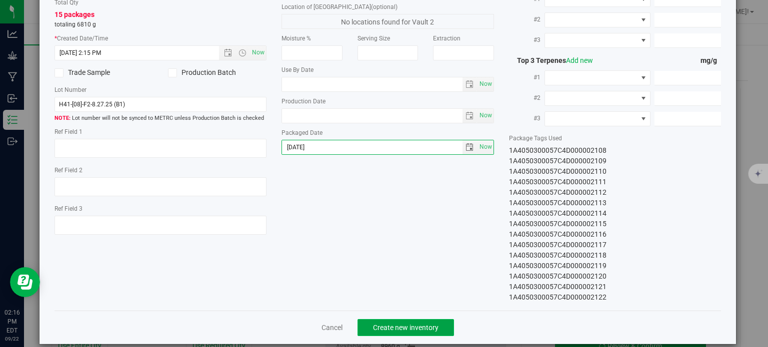
click at [389, 320] on button "Create new inventory" at bounding box center [405, 327] width 96 height 17
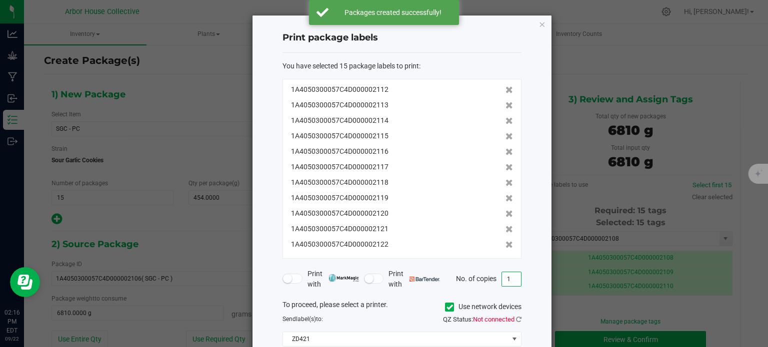
click at [508, 274] on input "1" at bounding box center [511, 279] width 19 height 14
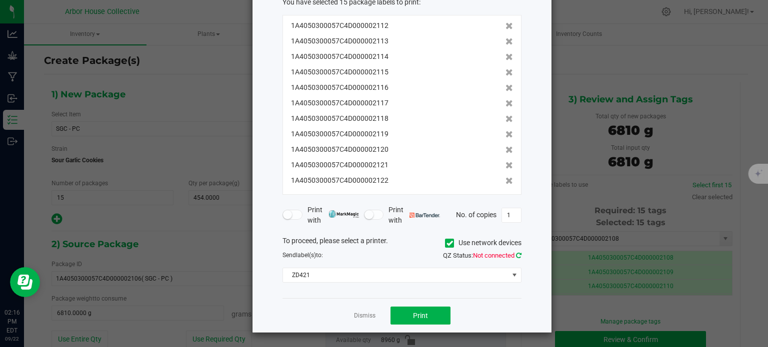
click at [519, 253] on icon at bounding box center [518, 255] width 5 height 6
click at [439, 310] on button "Print" at bounding box center [420, 316] width 60 height 18
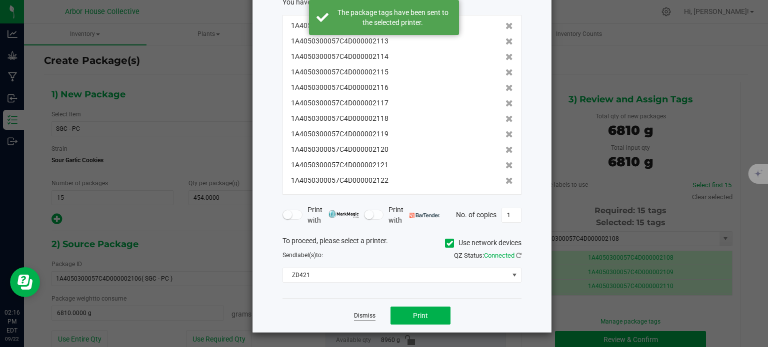
click at [359, 313] on link "Dismiss" at bounding box center [364, 316] width 21 height 8
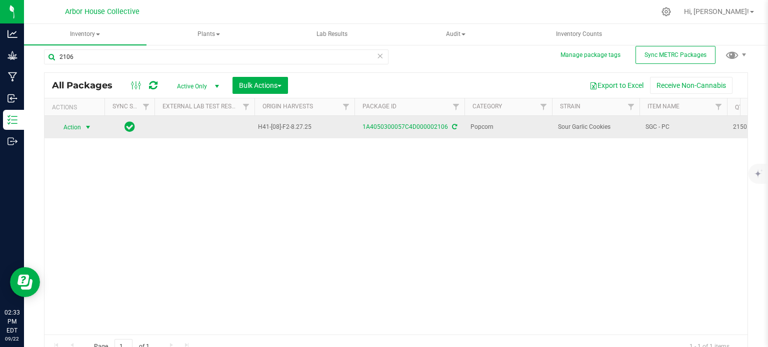
click at [86, 126] on span "select" at bounding box center [88, 127] width 8 height 8
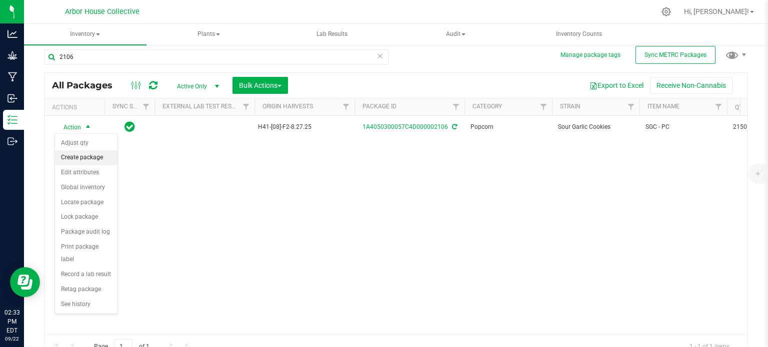
click at [86, 155] on li "Create package" at bounding box center [86, 157] width 62 height 15
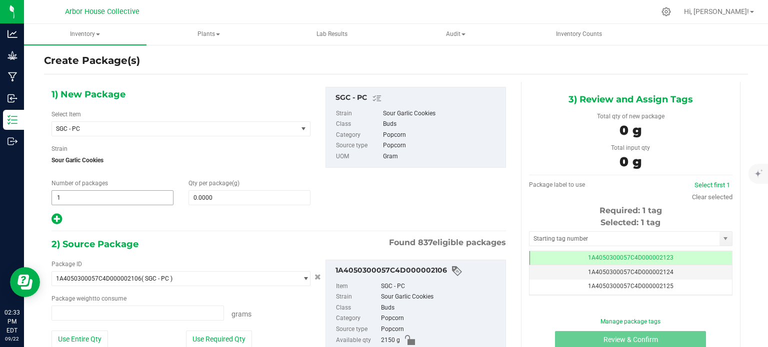
type input "0.0000 g"
click at [84, 195] on span "1 1" at bounding box center [112, 197] width 122 height 15
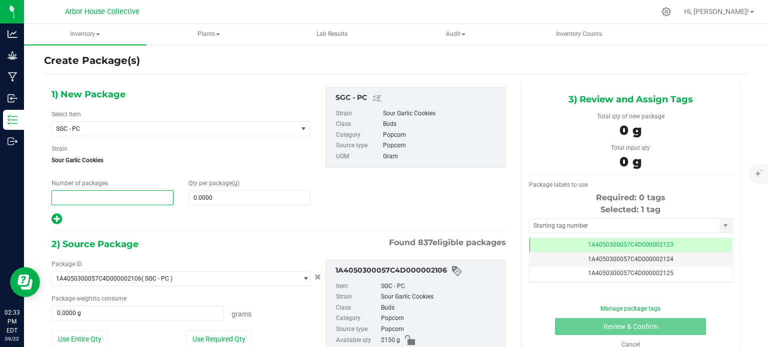
type input "4"
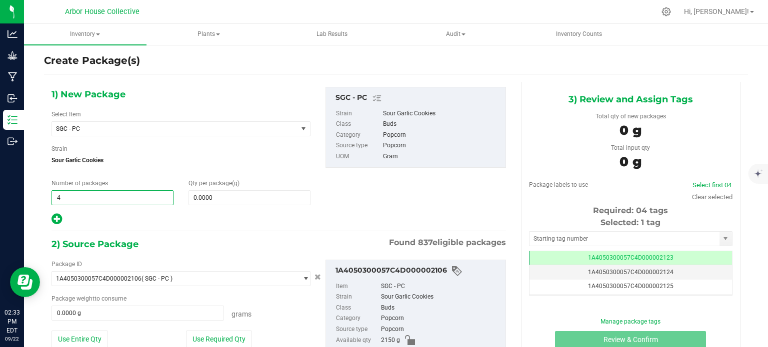
type input "4"
click at [232, 207] on div "1) New Package Select Item SGC - PC AB - Bucked AB - F/B AB - FB AB - FF AB - P…" at bounding box center [181, 156] width 274 height 139
click at [231, 203] on span at bounding box center [249, 197] width 122 height 15
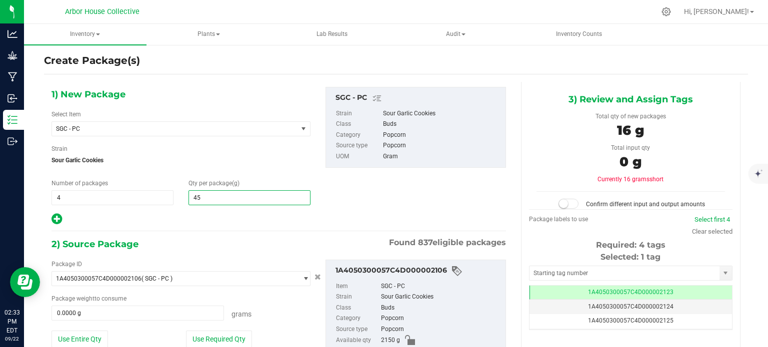
type input "454"
drag, startPoint x: 230, startPoint y: 202, endPoint x: 148, endPoint y: 306, distance: 132.4
click at [148, 306] on div "1) New Package Select Item SGC - PC AB - Bucked AB - F/B AB - FB AB - FF AB - P…" at bounding box center [278, 238] width 469 height 312
type input "454.0000"
click at [148, 306] on span at bounding box center [137, 313] width 172 height 15
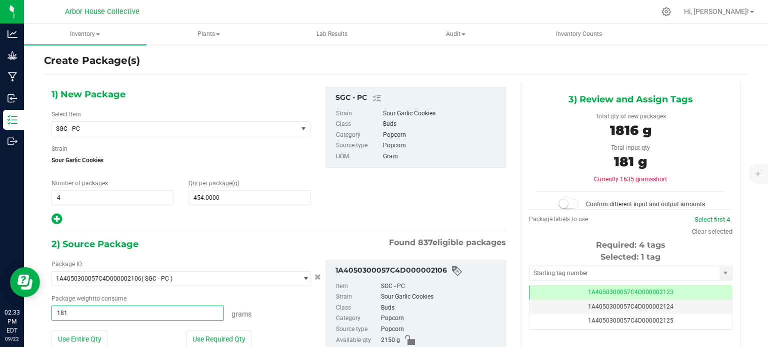
type input "1816"
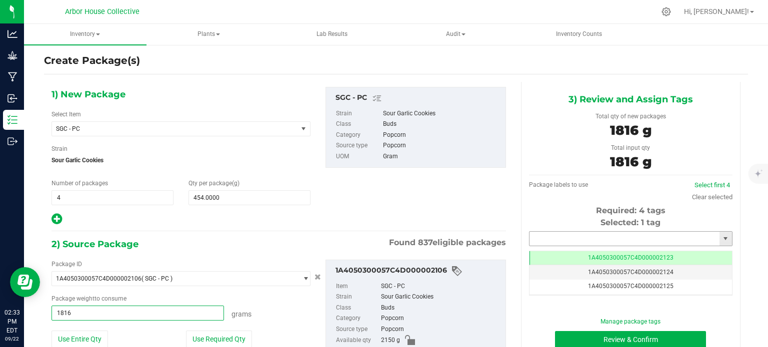
type input "1816.0000 g"
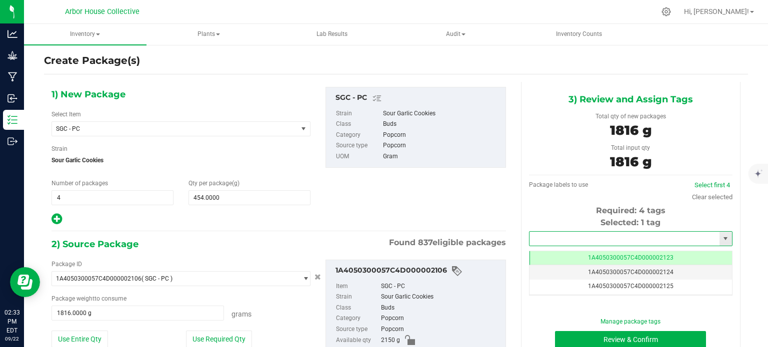
click at [547, 237] on input "text" at bounding box center [624, 239] width 190 height 14
click at [561, 255] on li "1A4050300057C4D000002123" at bounding box center [624, 255] width 200 height 15
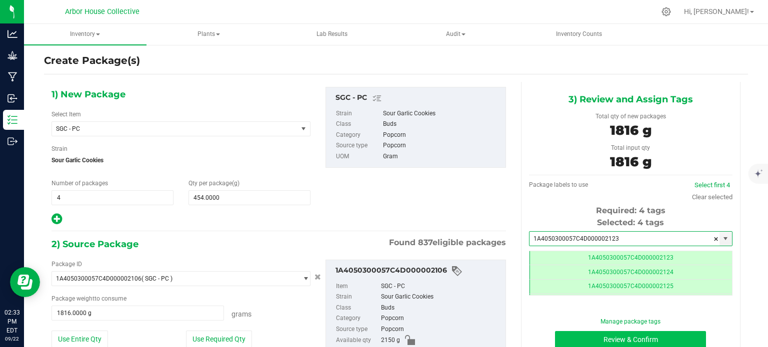
type input "1A4050300057C4D000002123"
click at [576, 337] on button "Review & Confirm" at bounding box center [630, 339] width 151 height 17
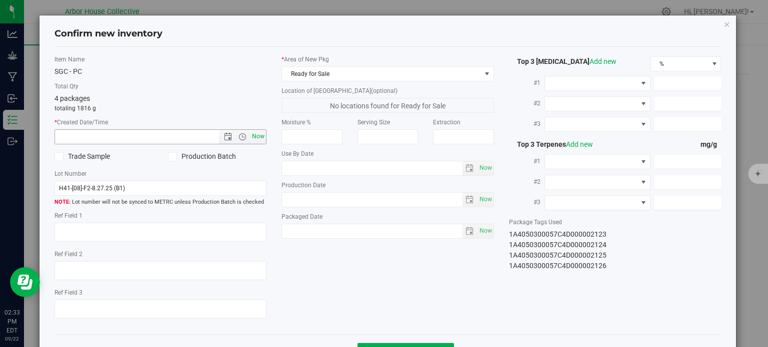
click at [258, 137] on span "Now" at bounding box center [258, 136] width 17 height 14
type input "[DATE] 2:33 PM"
click at [477, 230] on span "Now" at bounding box center [485, 231] width 17 height 14
type input "[DATE]"
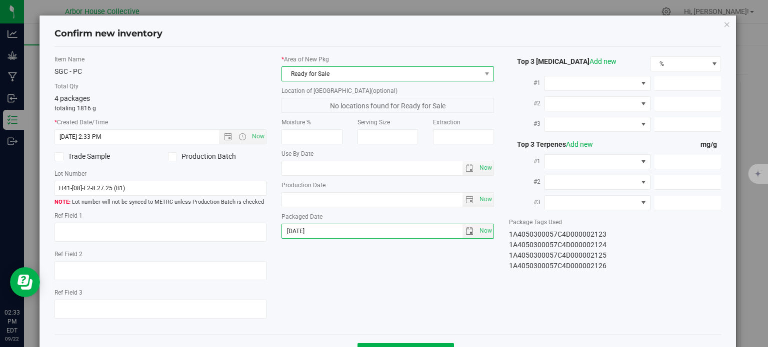
click at [371, 72] on span "Ready for Sale" at bounding box center [381, 74] width 199 height 14
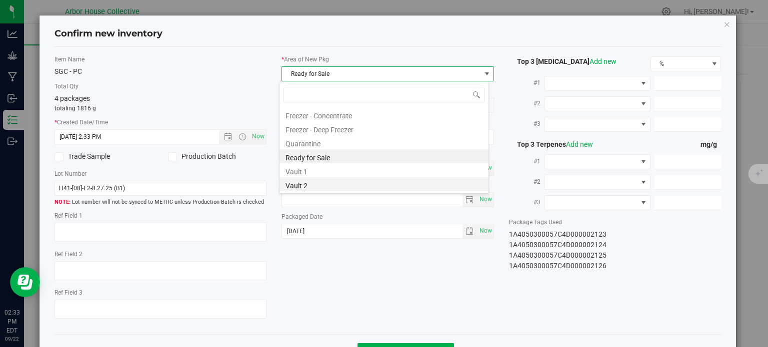
click at [323, 182] on li "Vault 2" at bounding box center [383, 184] width 209 height 14
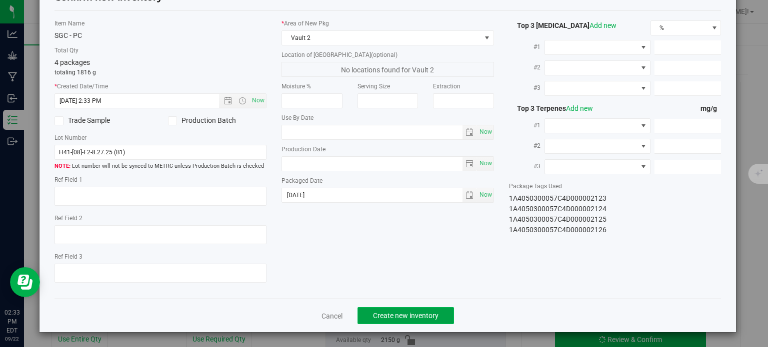
click at [412, 313] on span "Create new inventory" at bounding box center [405, 316] width 65 height 8
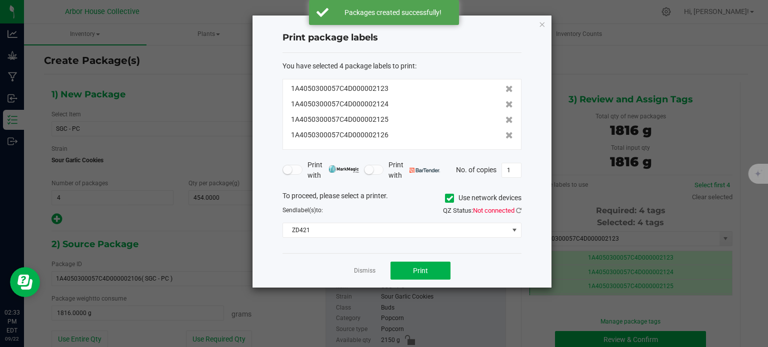
click at [515, 207] on span "QZ Status: Not connected" at bounding box center [482, 210] width 78 height 7
click at [520, 209] on icon at bounding box center [518, 210] width 5 height 6
click at [410, 272] on button "Print" at bounding box center [420, 271] width 60 height 18
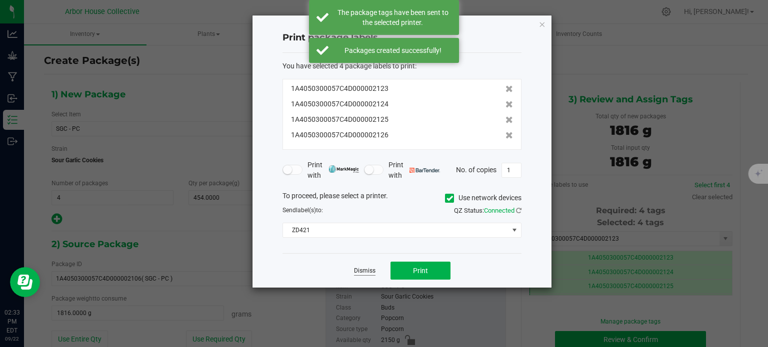
click at [367, 267] on link "Dismiss" at bounding box center [364, 271] width 21 height 8
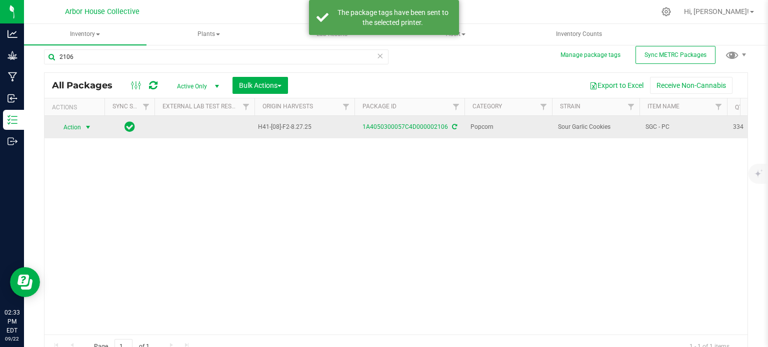
click at [89, 123] on span "select" at bounding box center [88, 127] width 8 height 8
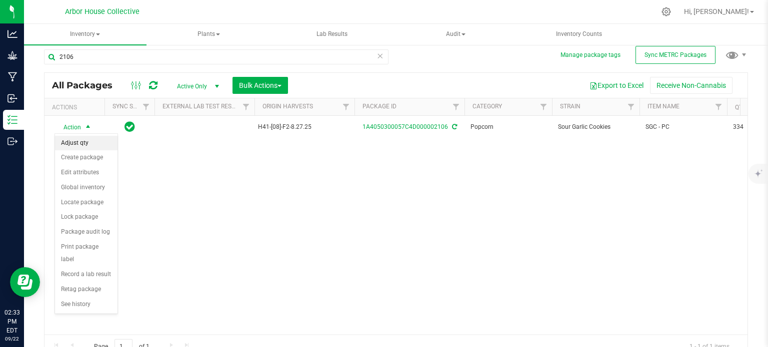
click at [91, 143] on li "Adjust qty" at bounding box center [86, 143] width 62 height 15
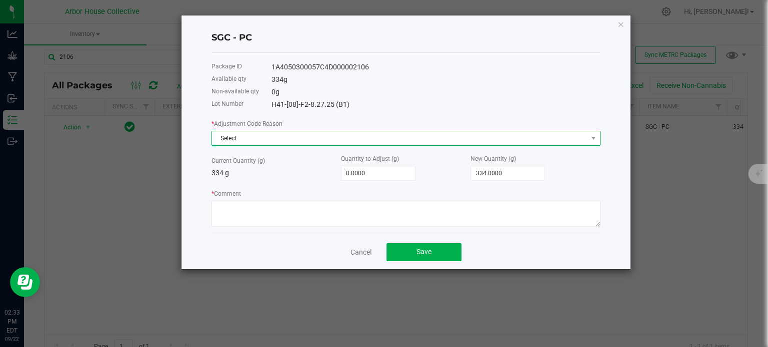
click at [286, 144] on span "Select" at bounding box center [399, 138] width 375 height 14
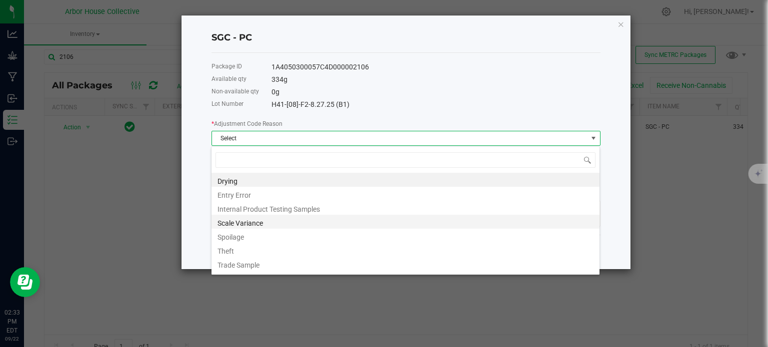
click at [272, 225] on li "Scale Variance" at bounding box center [405, 222] width 388 height 14
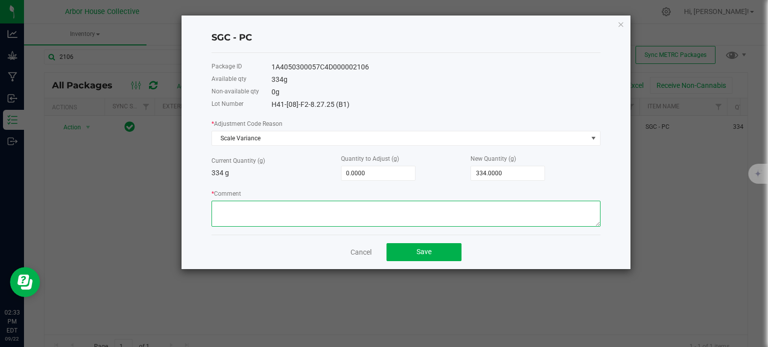
click at [269, 216] on textarea "* Comment" at bounding box center [405, 214] width 389 height 26
type textarea "Scale Variance"
click at [382, 173] on input "0" at bounding box center [377, 173] width 73 height 14
type input "-2"
type input "332.0000"
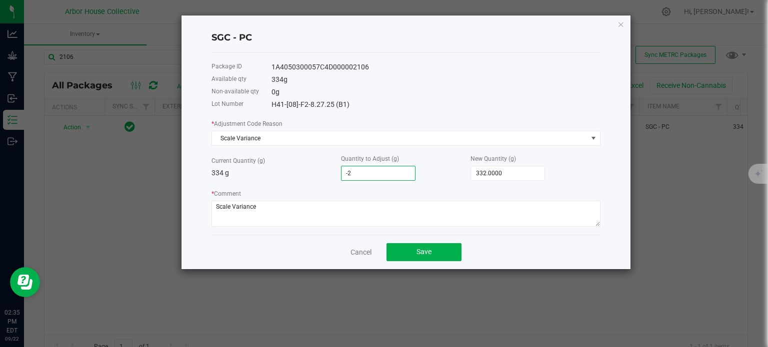
type input "-20"
type input "314.0000"
click at [382, 173] on input "-20" at bounding box center [377, 173] width 73 height 14
type input "-2"
type input "332.0000"
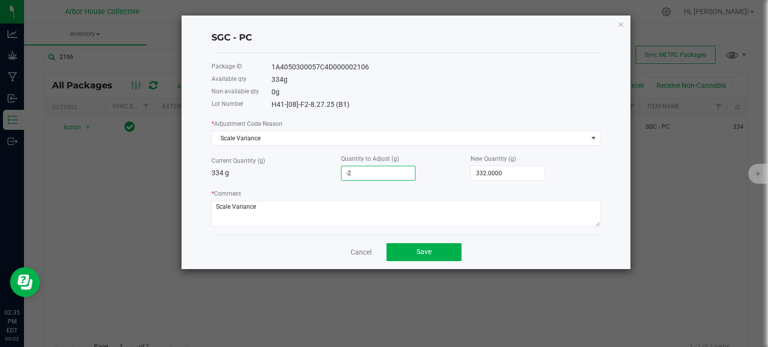
type input "-22"
type input "312.0000"
type input "-22.0000"
click at [433, 253] on button "Save" at bounding box center [423, 252] width 75 height 18
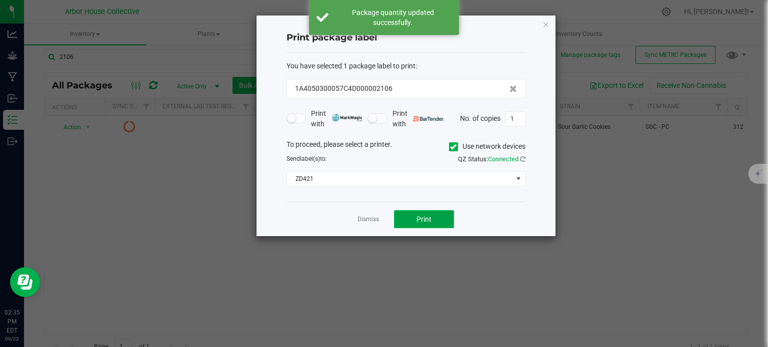
click at [425, 215] on span "Print" at bounding box center [423, 219] width 15 height 8
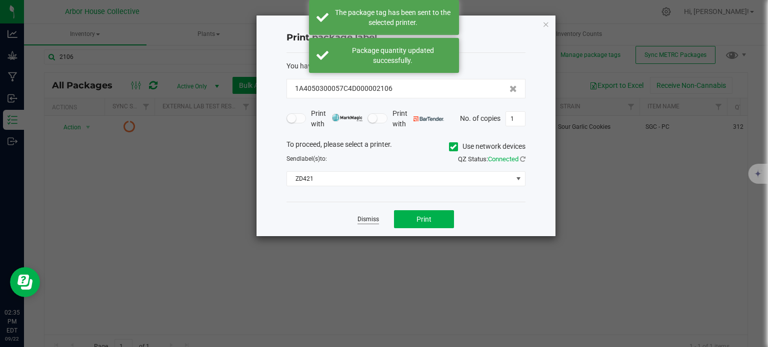
click at [373, 215] on link "Dismiss" at bounding box center [367, 219] width 21 height 8
